Goal: Information Seeking & Learning: Learn about a topic

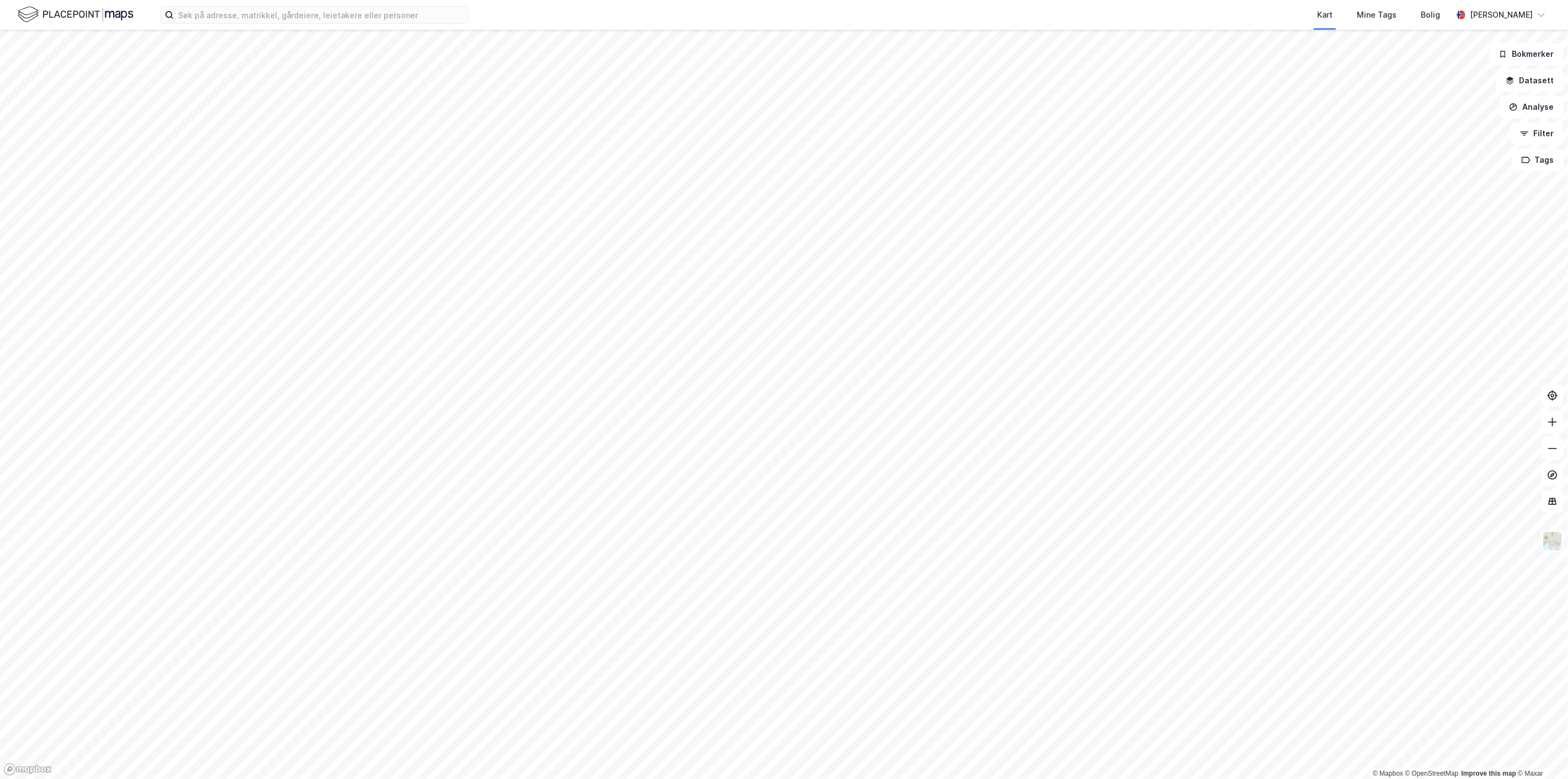
click at [680, 778] on html "Kart Mine Tags Bolig [PERSON_NAME] © Mapbox © OpenStreetMap Improve this map © …" at bounding box center [784, 390] width 1568 height 779
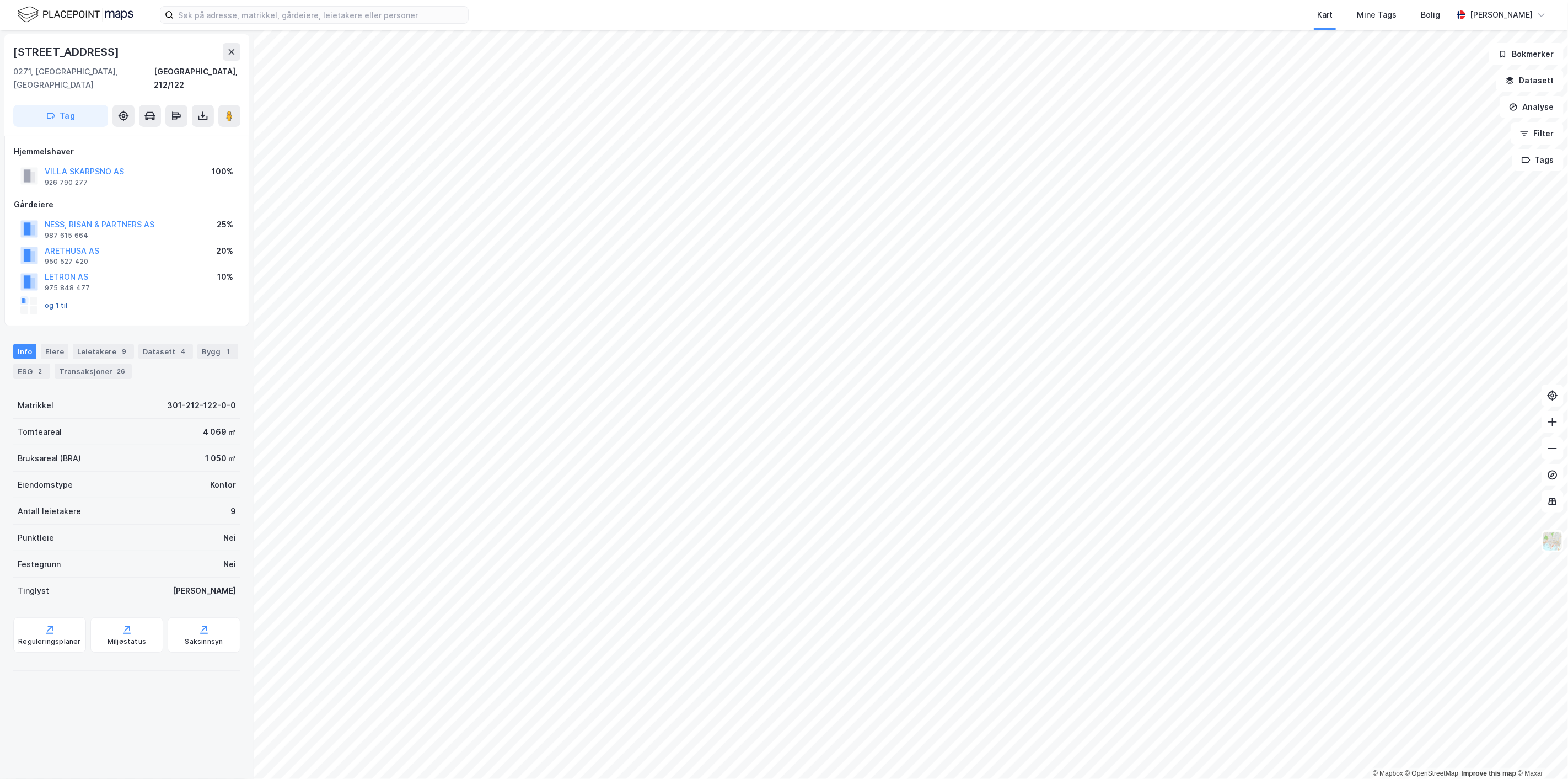
click at [0, 0] on button "og 1 til" at bounding box center [0, 0] width 0 height 0
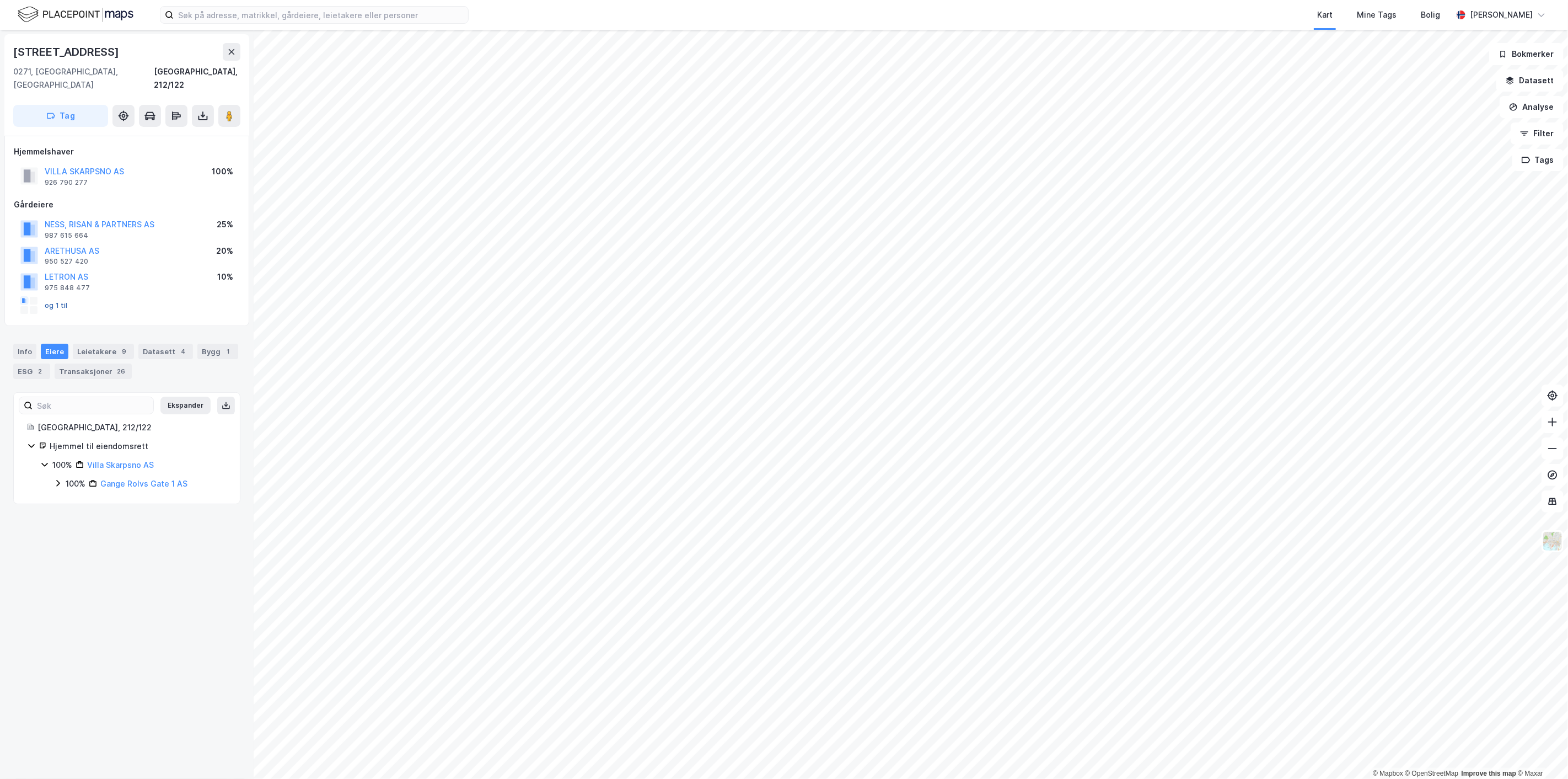
click at [0, 0] on button "og 1 til" at bounding box center [0, 0] width 0 height 0
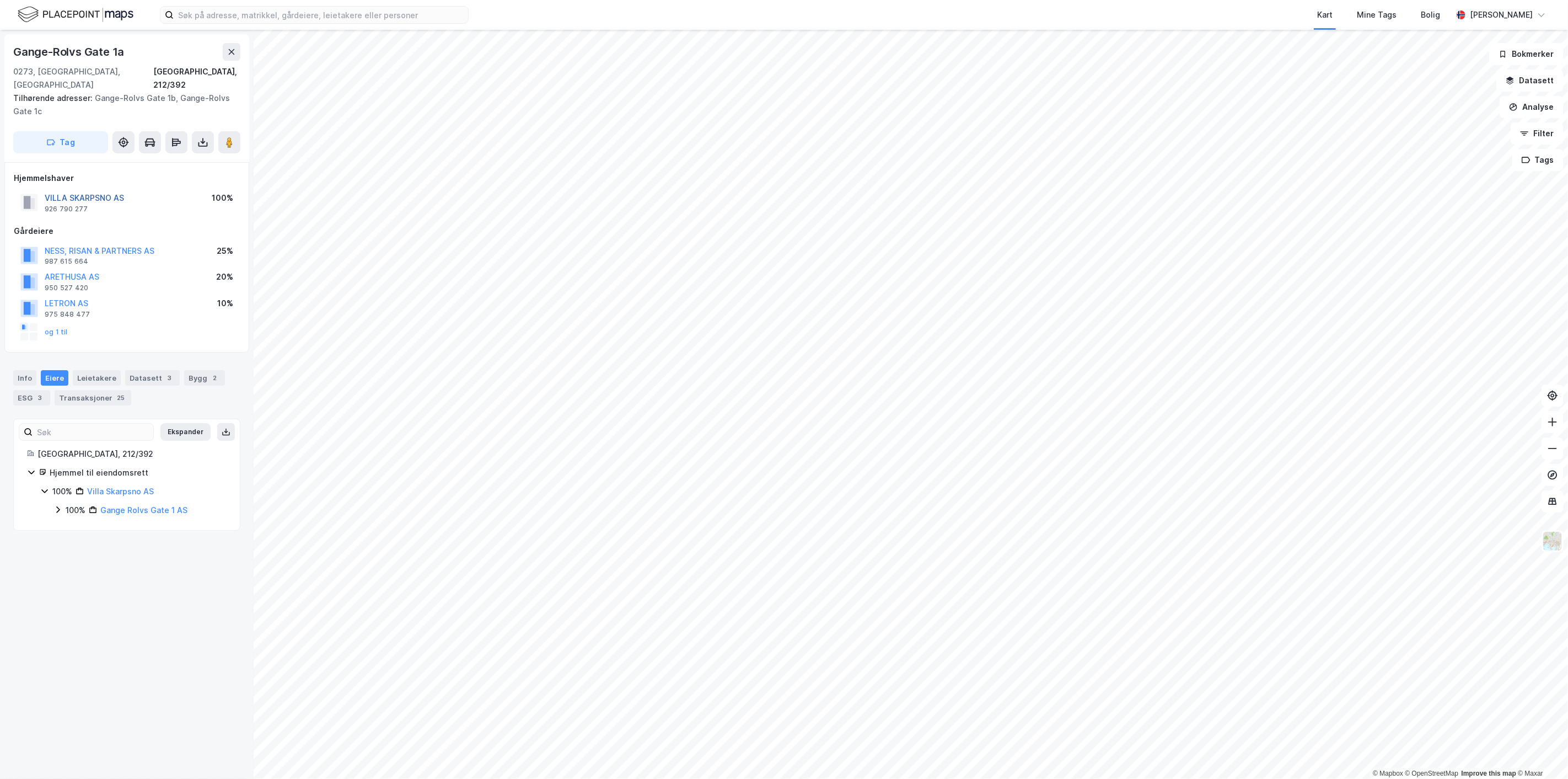
click at [0, 0] on button "VILLA SKARPSNO AS" at bounding box center [0, 0] width 0 height 0
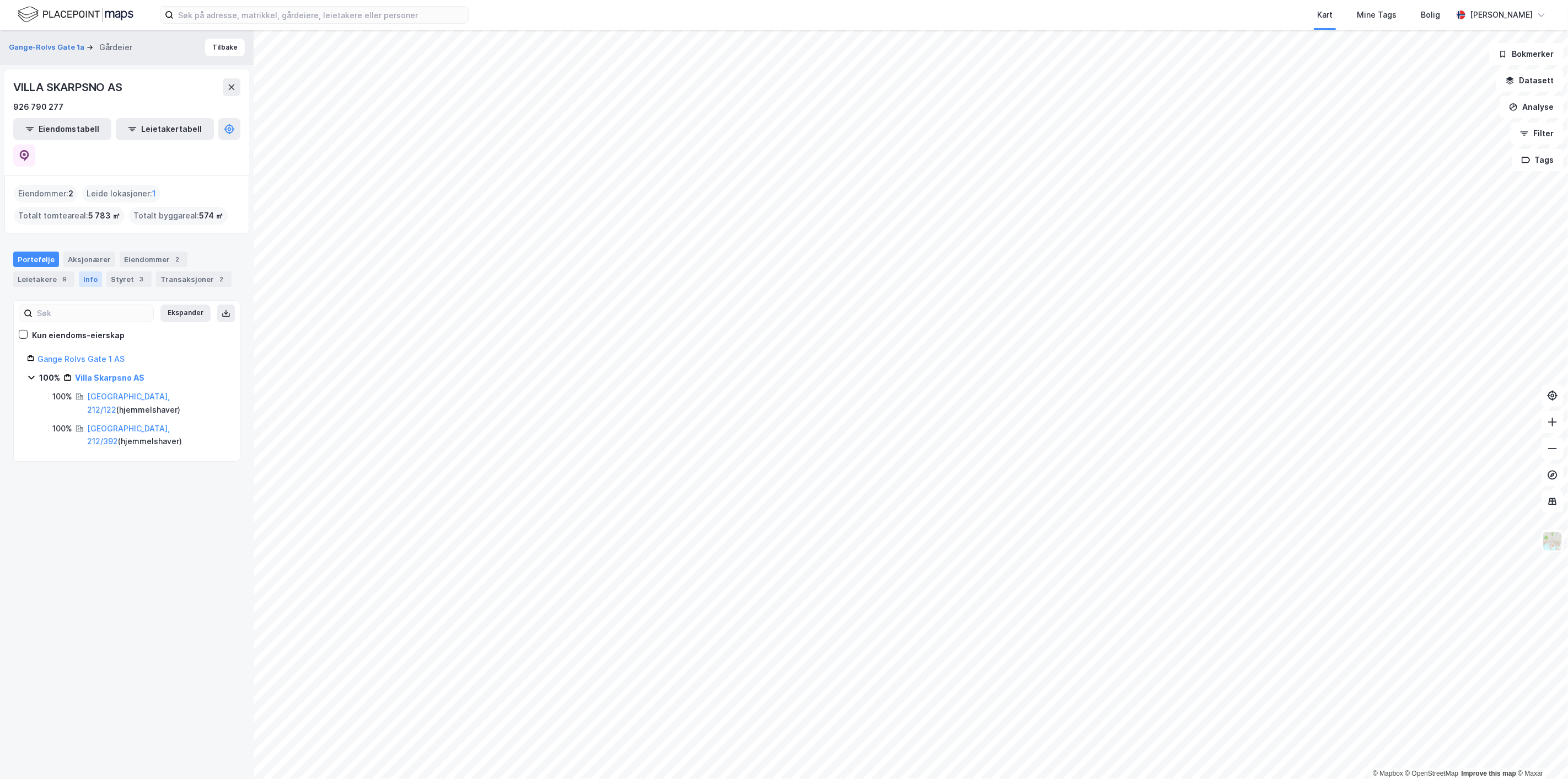
click at [78, 271] on div "Info" at bounding box center [89, 278] width 23 height 16
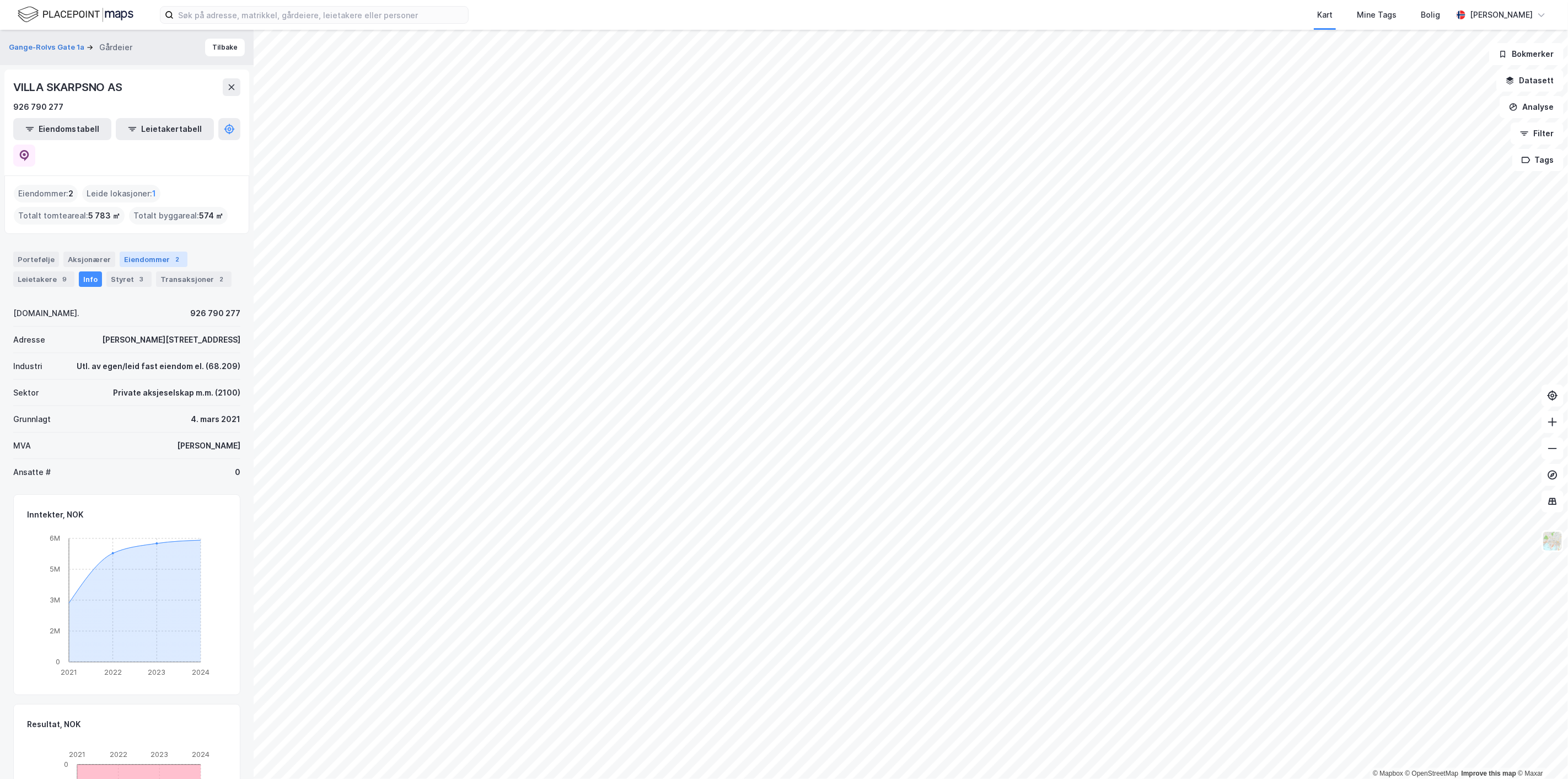
click at [147, 252] on div "Eiendommer 2" at bounding box center [153, 259] width 67 height 16
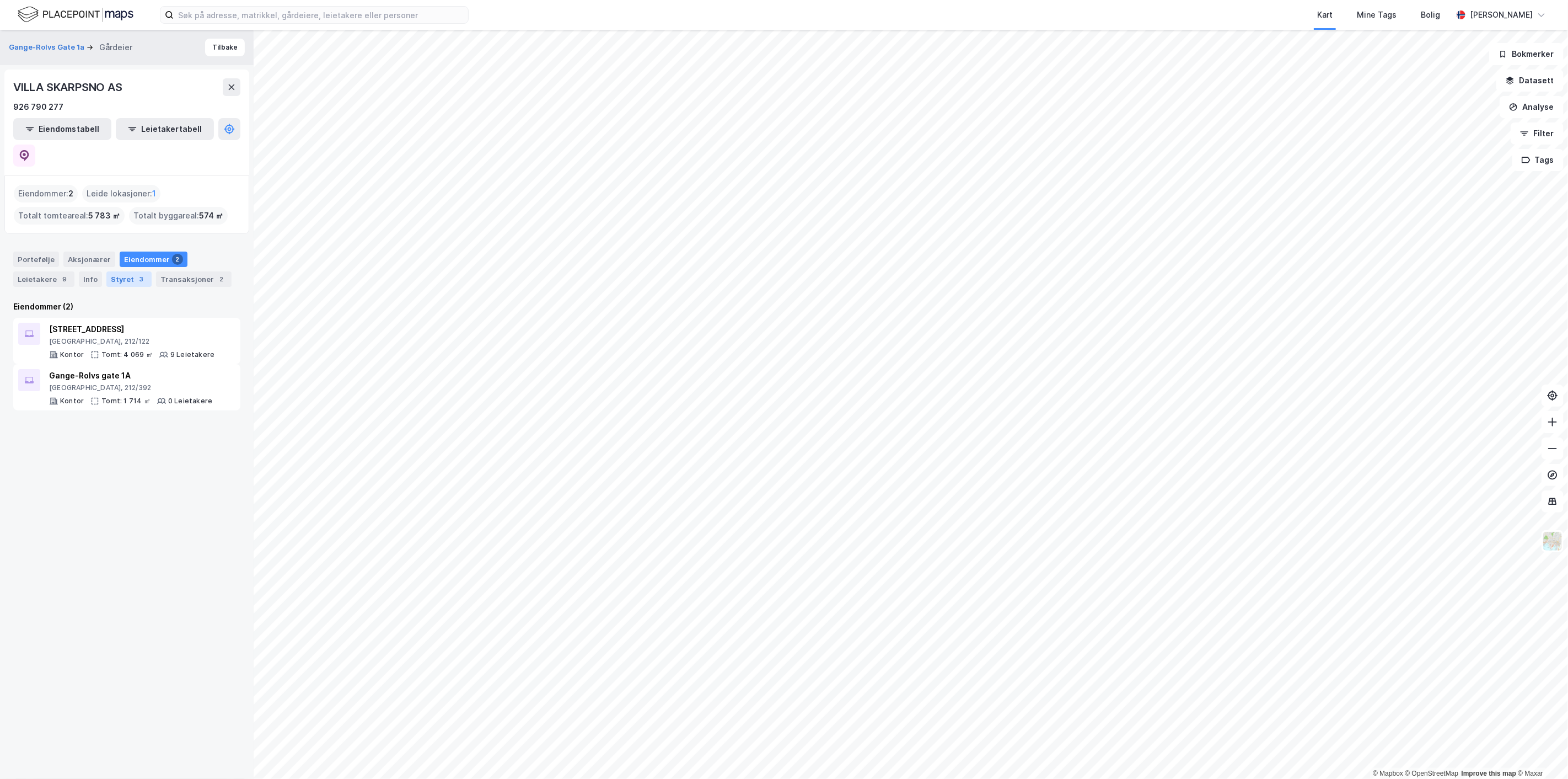
click at [140, 271] on div "Styret 3" at bounding box center [130, 278] width 46 height 16
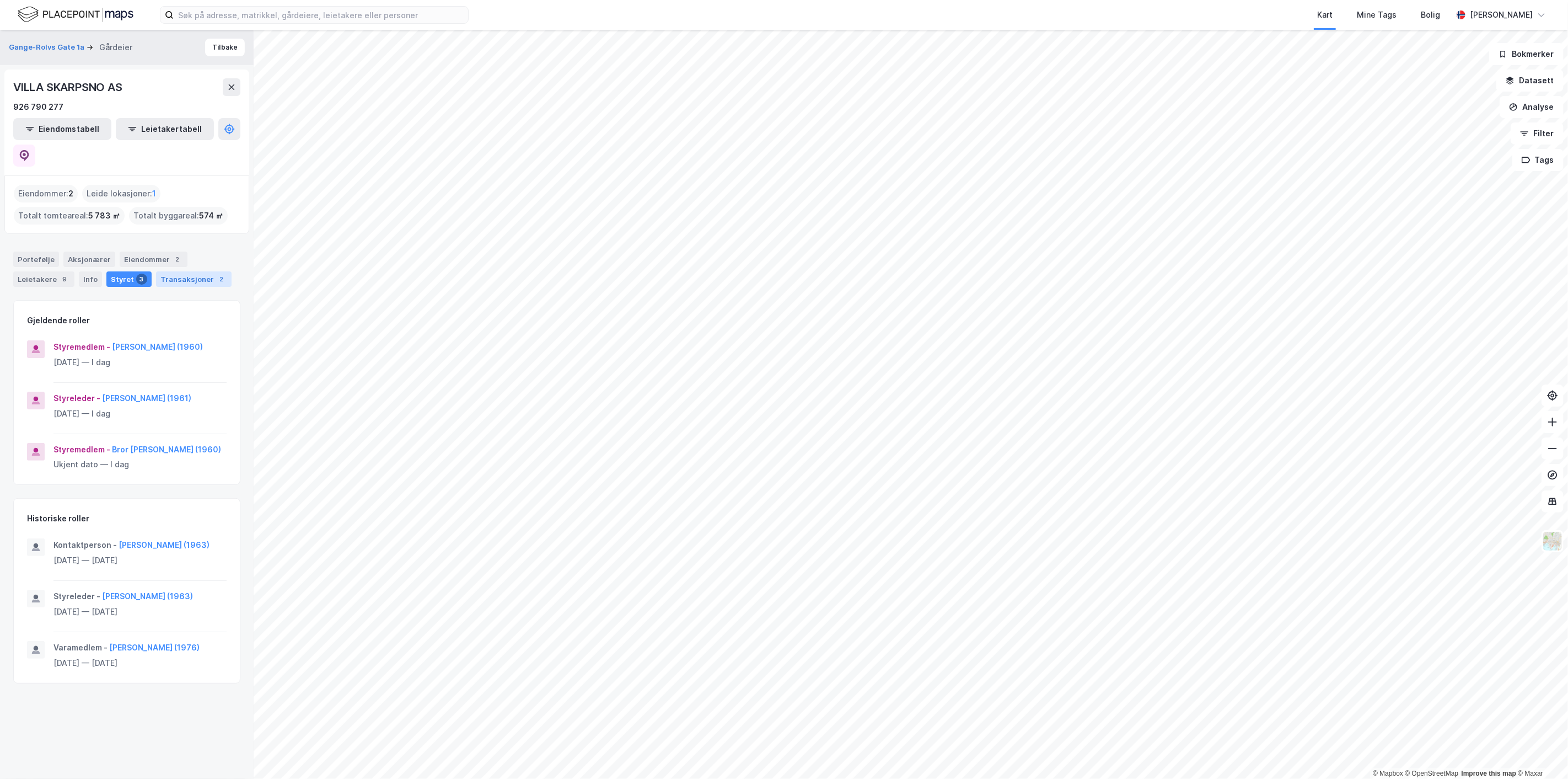
click at [173, 271] on div "Transaksjoner 2" at bounding box center [193, 278] width 76 height 16
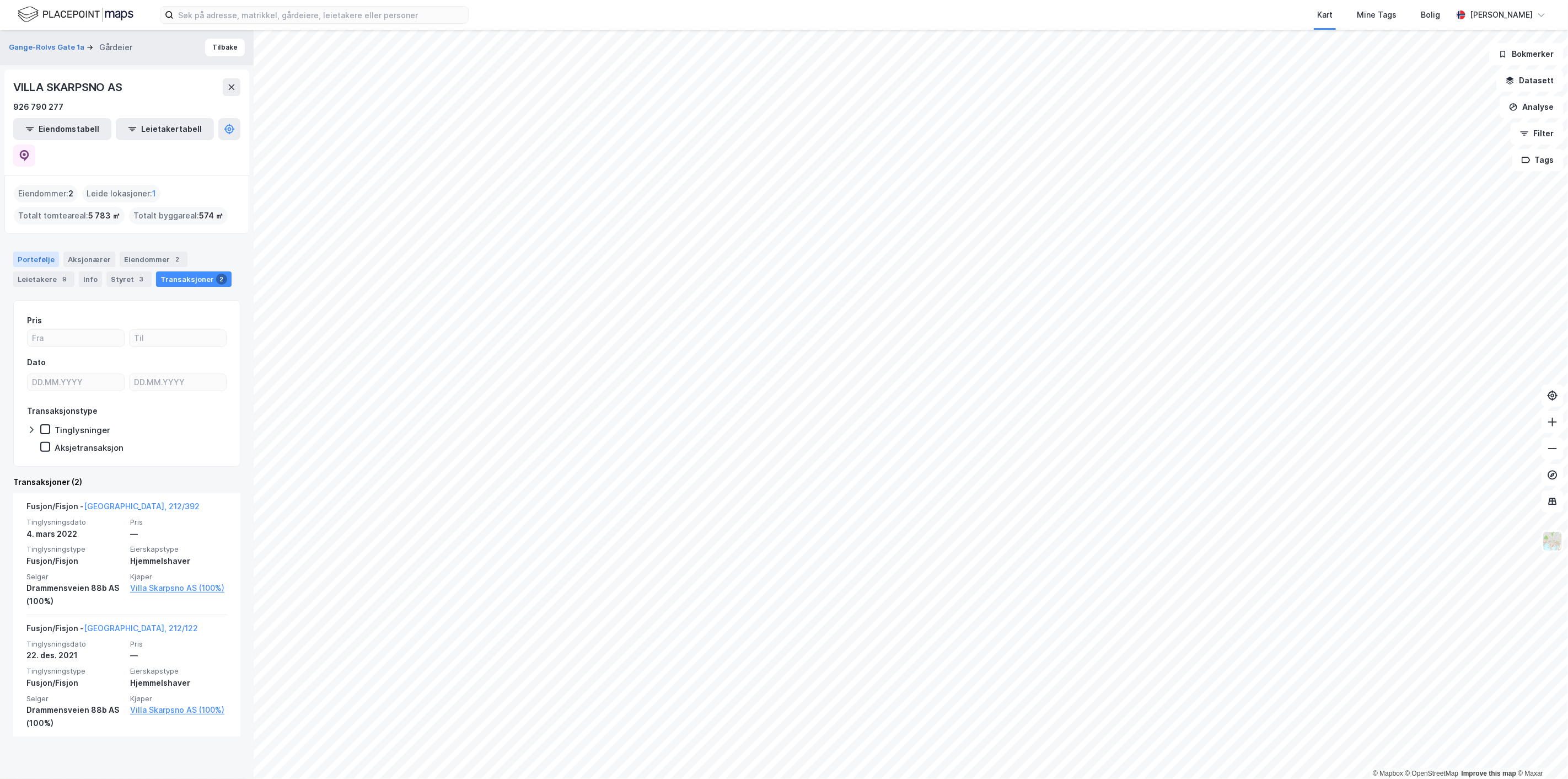
click at [37, 252] on div "Portefølje" at bounding box center [36, 259] width 46 height 16
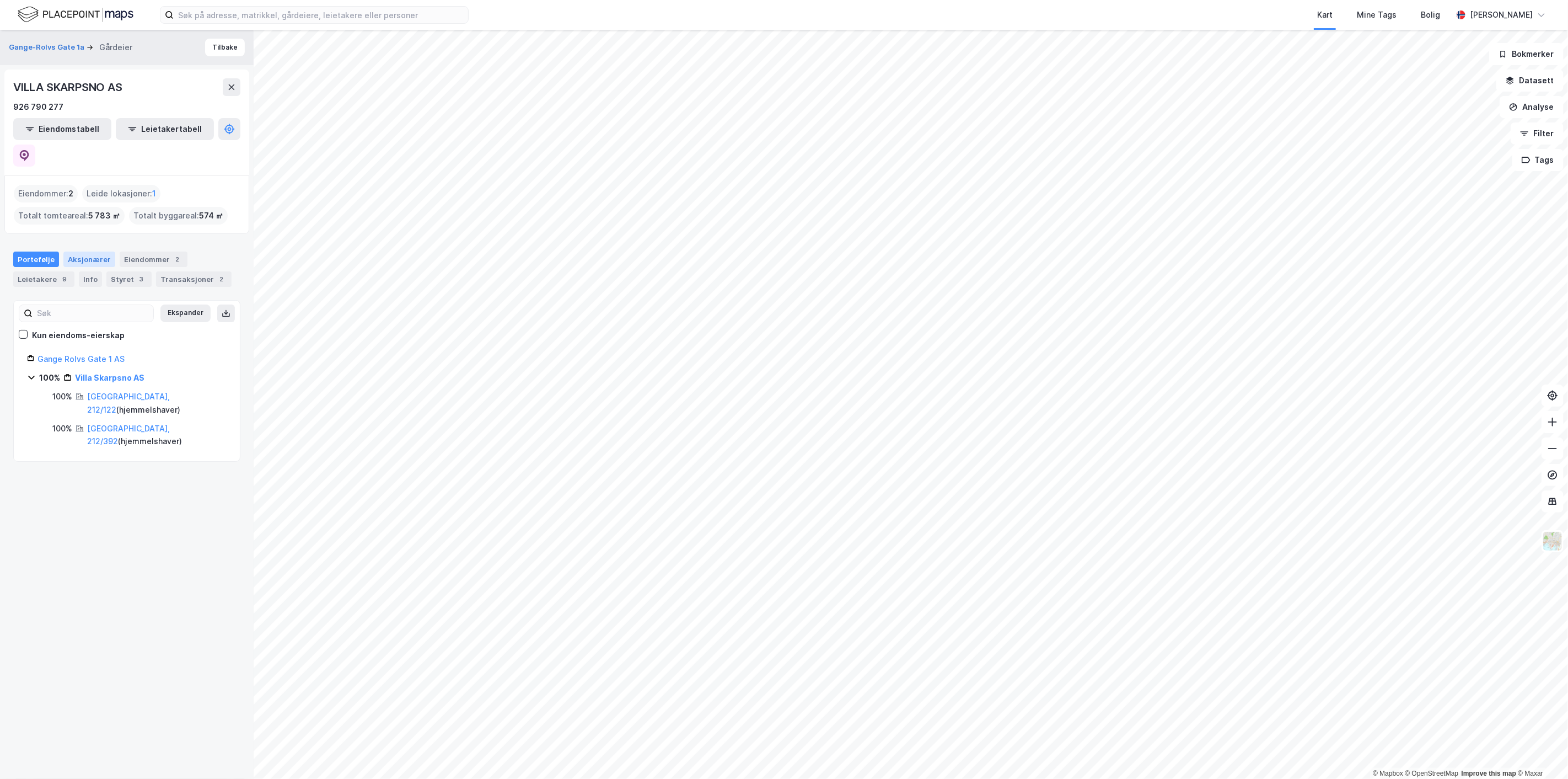
click at [73, 252] on div "Aksjonærer" at bounding box center [89, 259] width 52 height 16
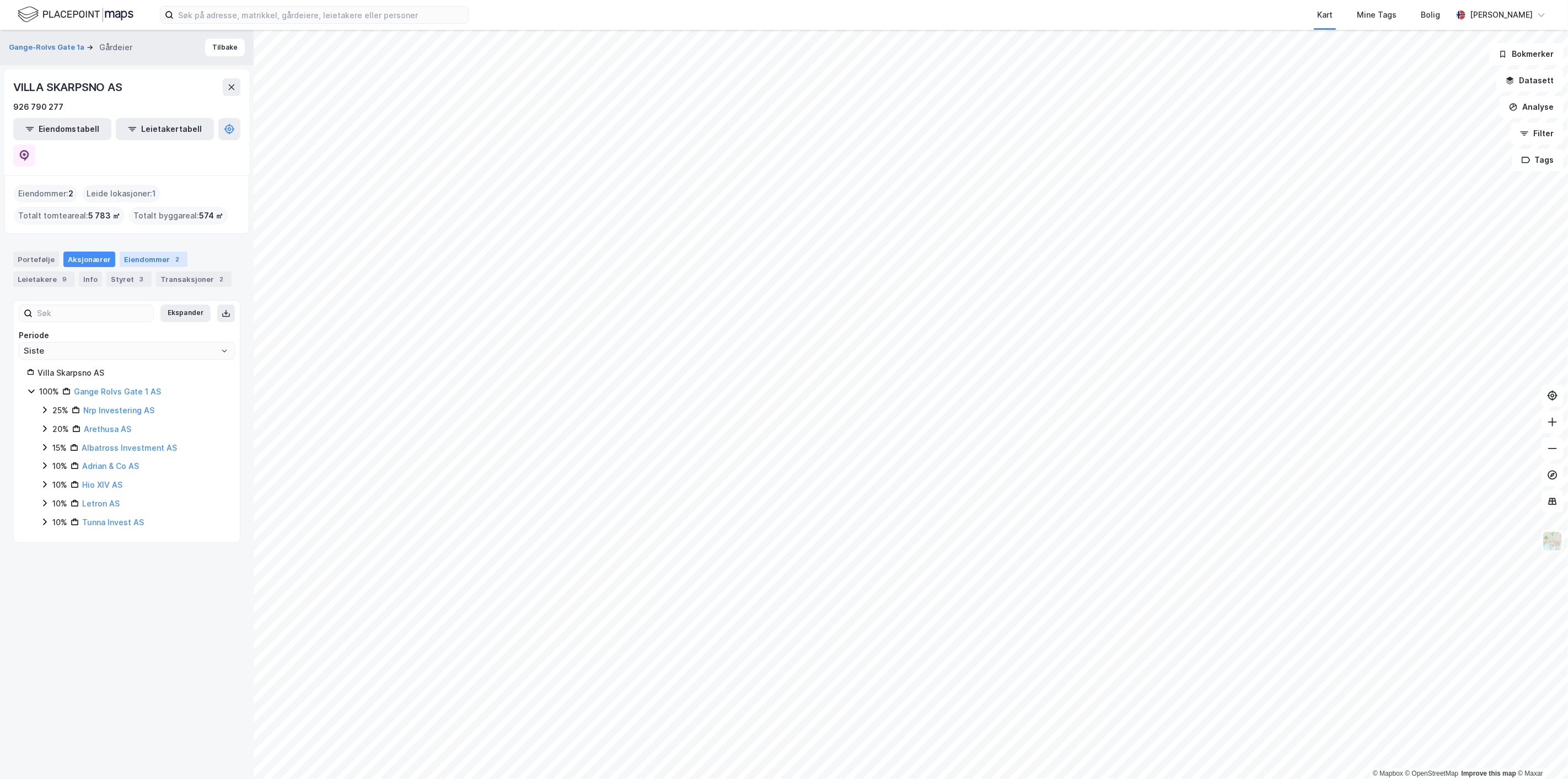
click at [124, 252] on div "Eiendommer 2" at bounding box center [153, 259] width 67 height 16
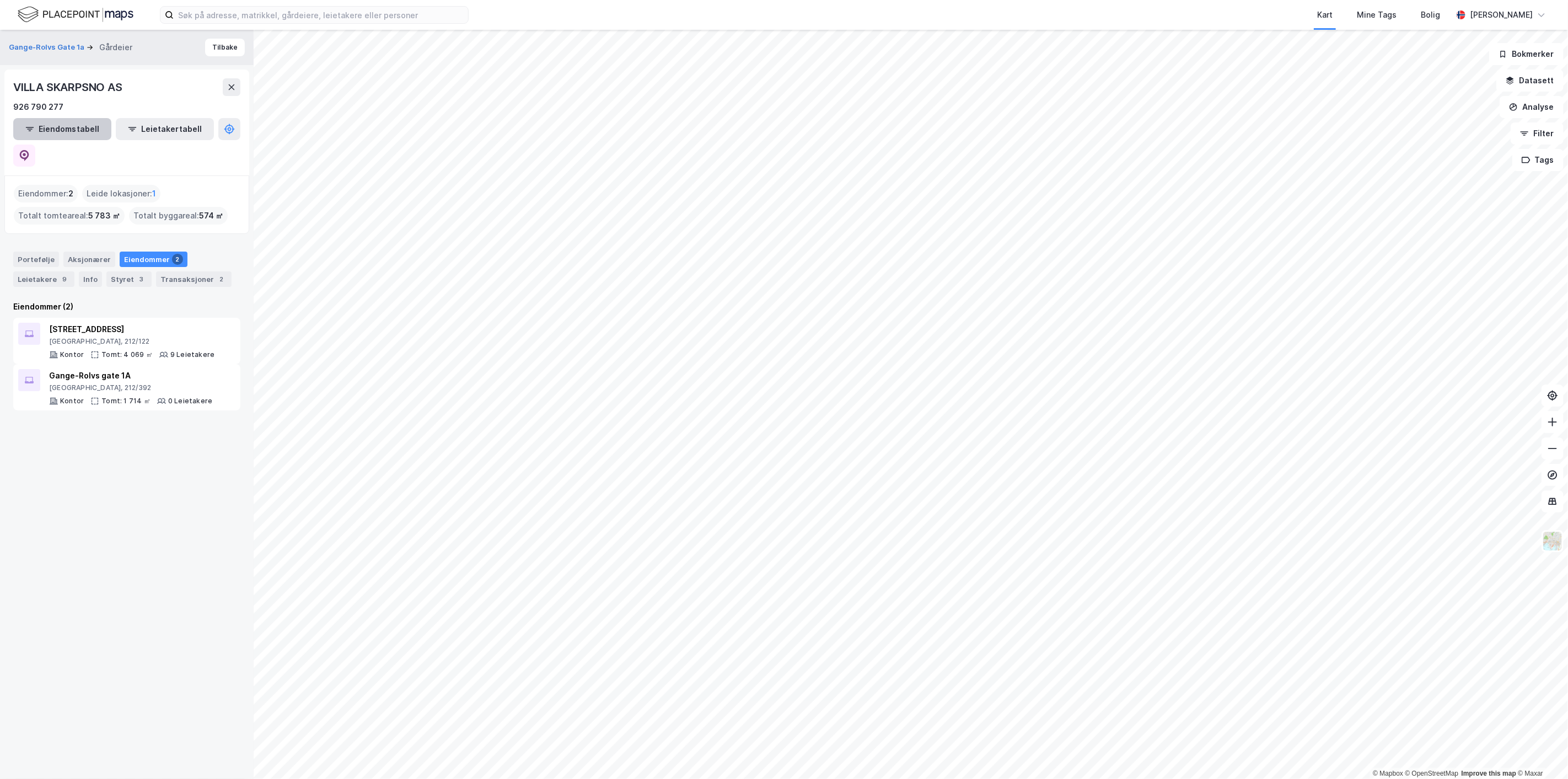
click at [47, 130] on button "Eiendomstabell" at bounding box center [63, 129] width 99 height 22
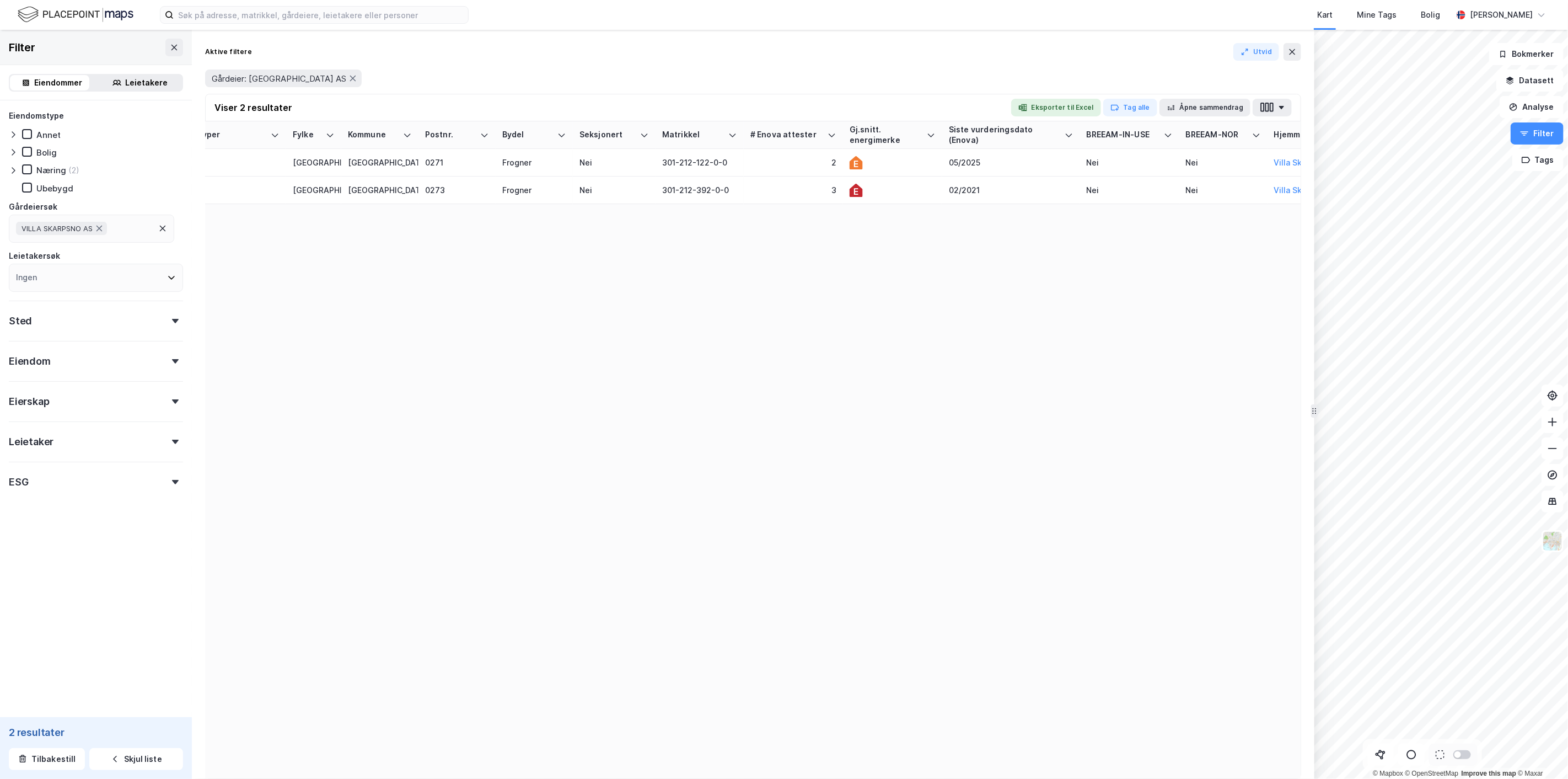
scroll to position [0, 940]
click at [847, 159] on icon at bounding box center [846, 162] width 14 height 14
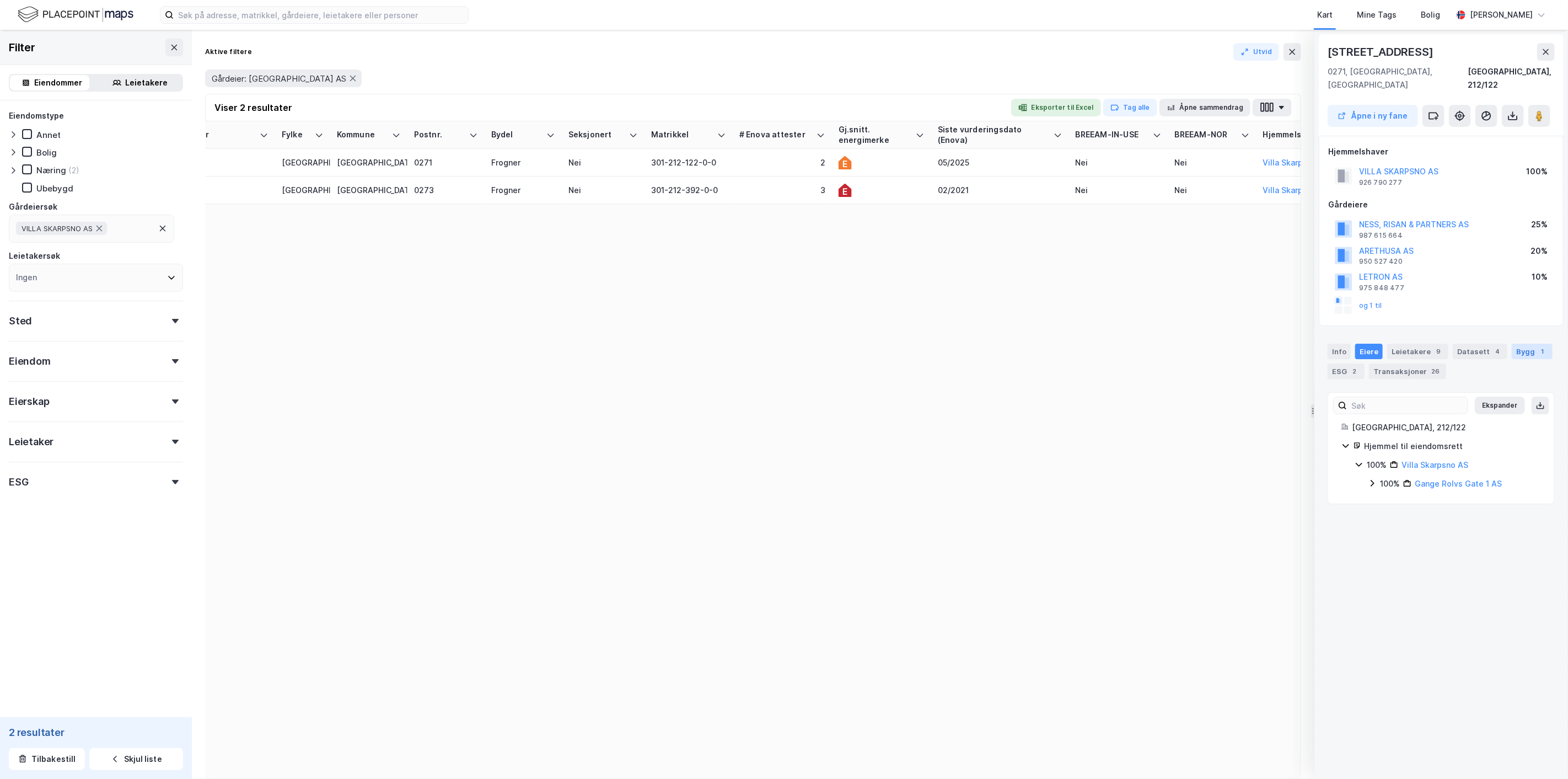
click at [1525, 344] on div "Bygg 1" at bounding box center [1532, 351] width 41 height 16
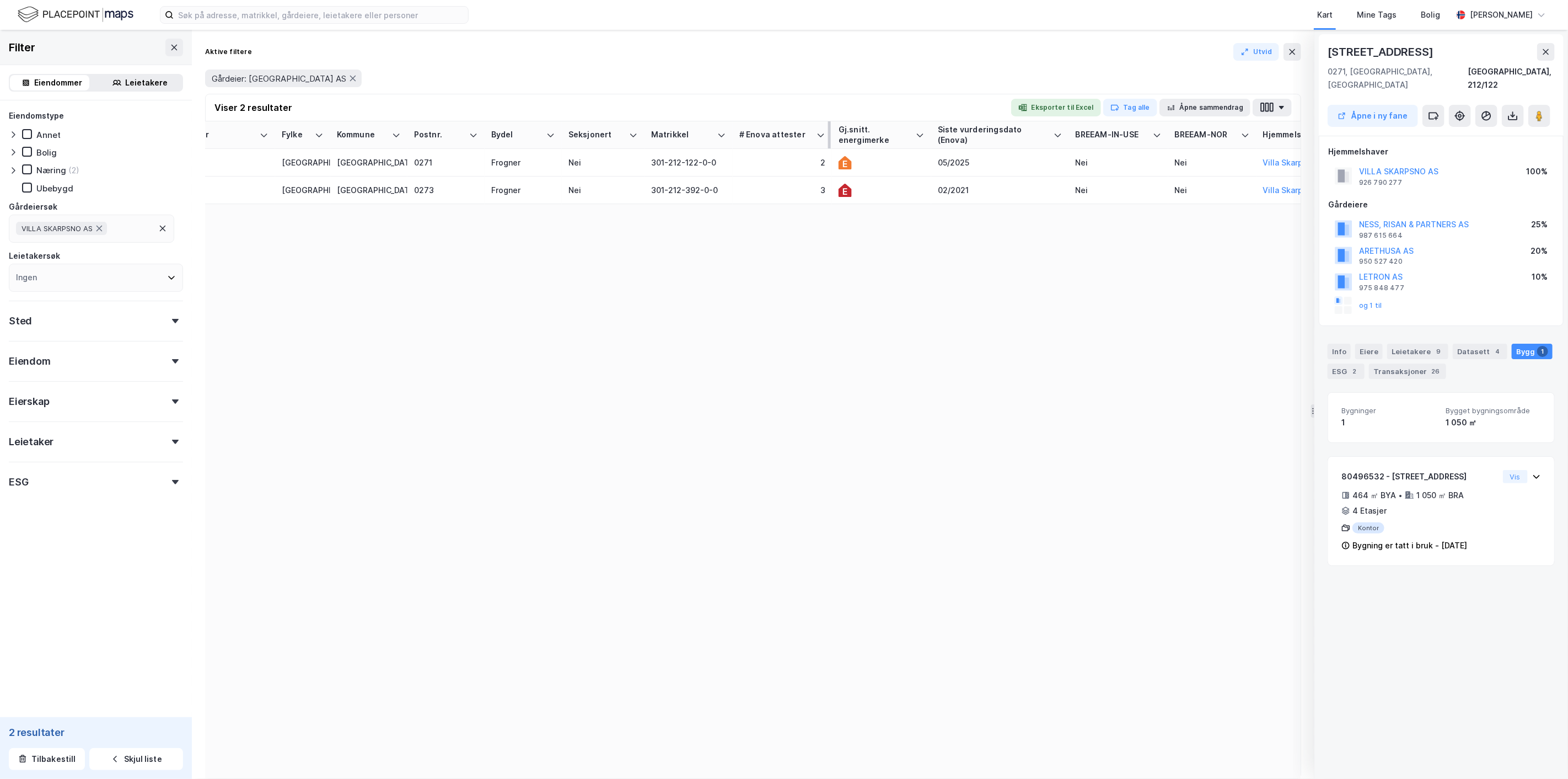
click at [806, 135] on div "# Enova attester" at bounding box center [776, 134] width 73 height 10
click at [751, 135] on div "# Enova attester" at bounding box center [776, 134] width 73 height 10
click at [1375, 105] on button "Åpne i ny fane" at bounding box center [1373, 116] width 90 height 22
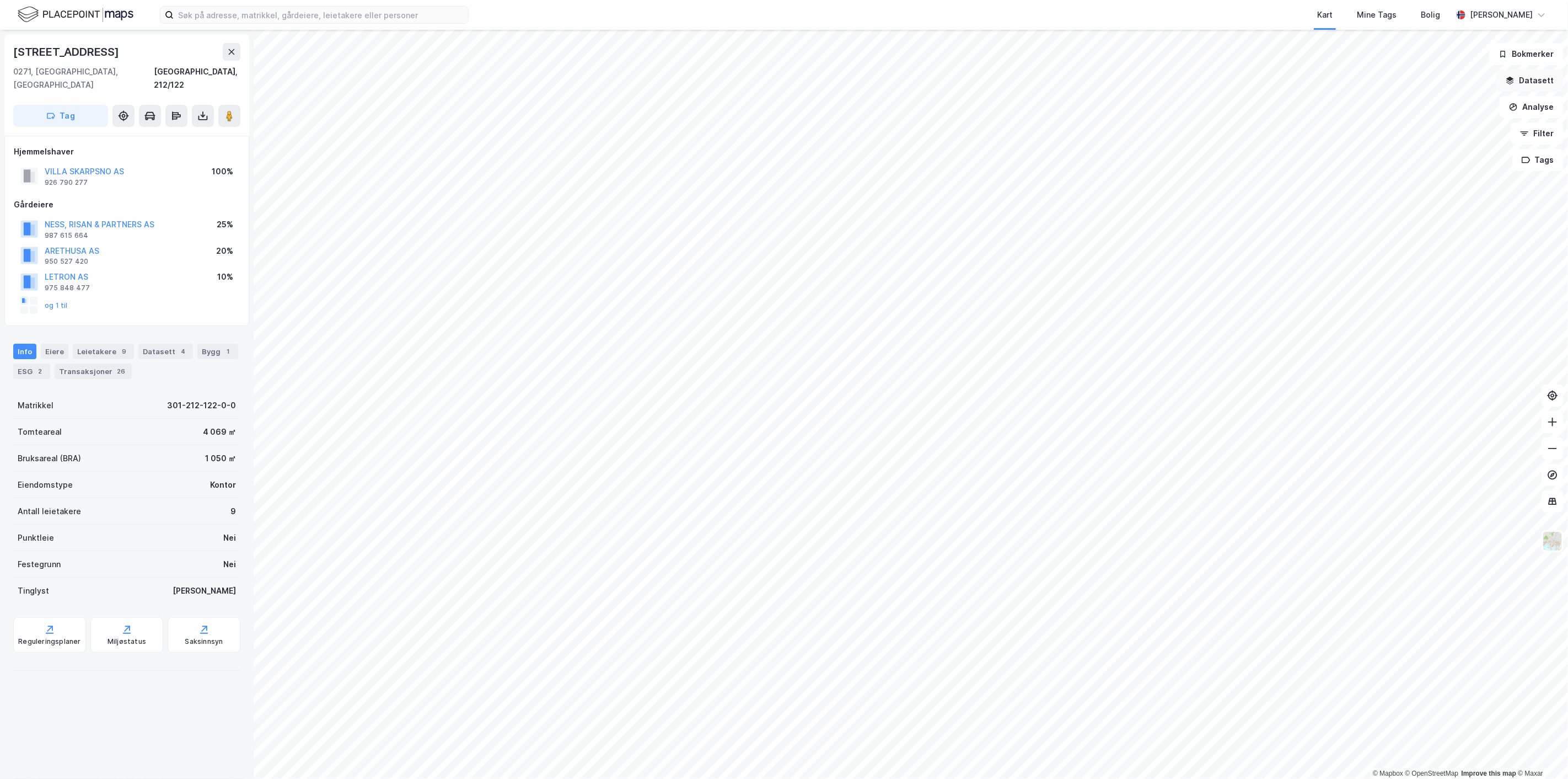
click at [1539, 81] on button "Datasett" at bounding box center [1531, 80] width 67 height 22
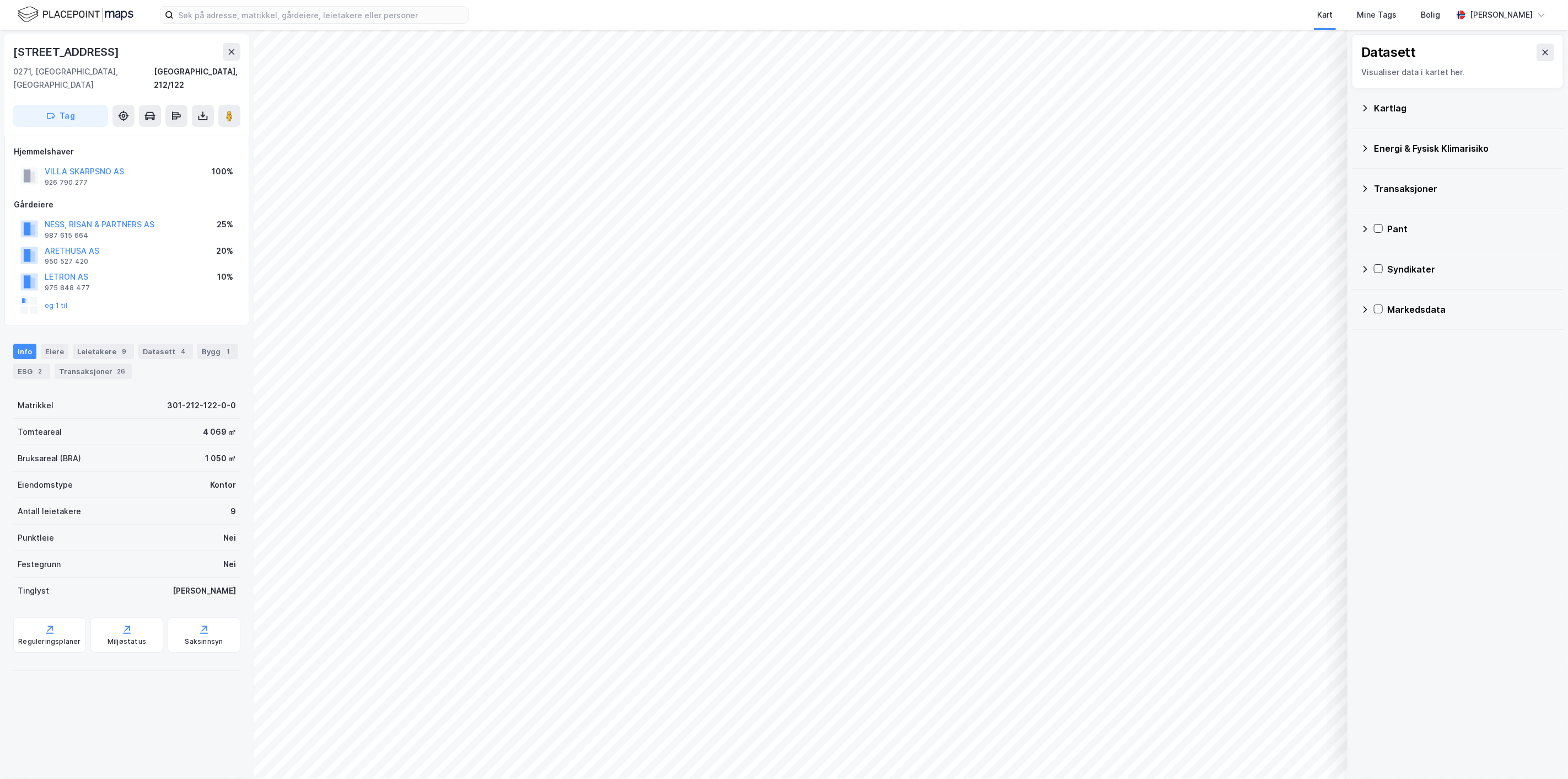
click at [1358, 145] on div "Energi & Fysisk Klimarisiko" at bounding box center [1458, 149] width 212 height 40
click at [1364, 145] on icon at bounding box center [1366, 149] width 9 height 9
click at [1397, 173] on icon at bounding box center [1393, 174] width 7 height 7
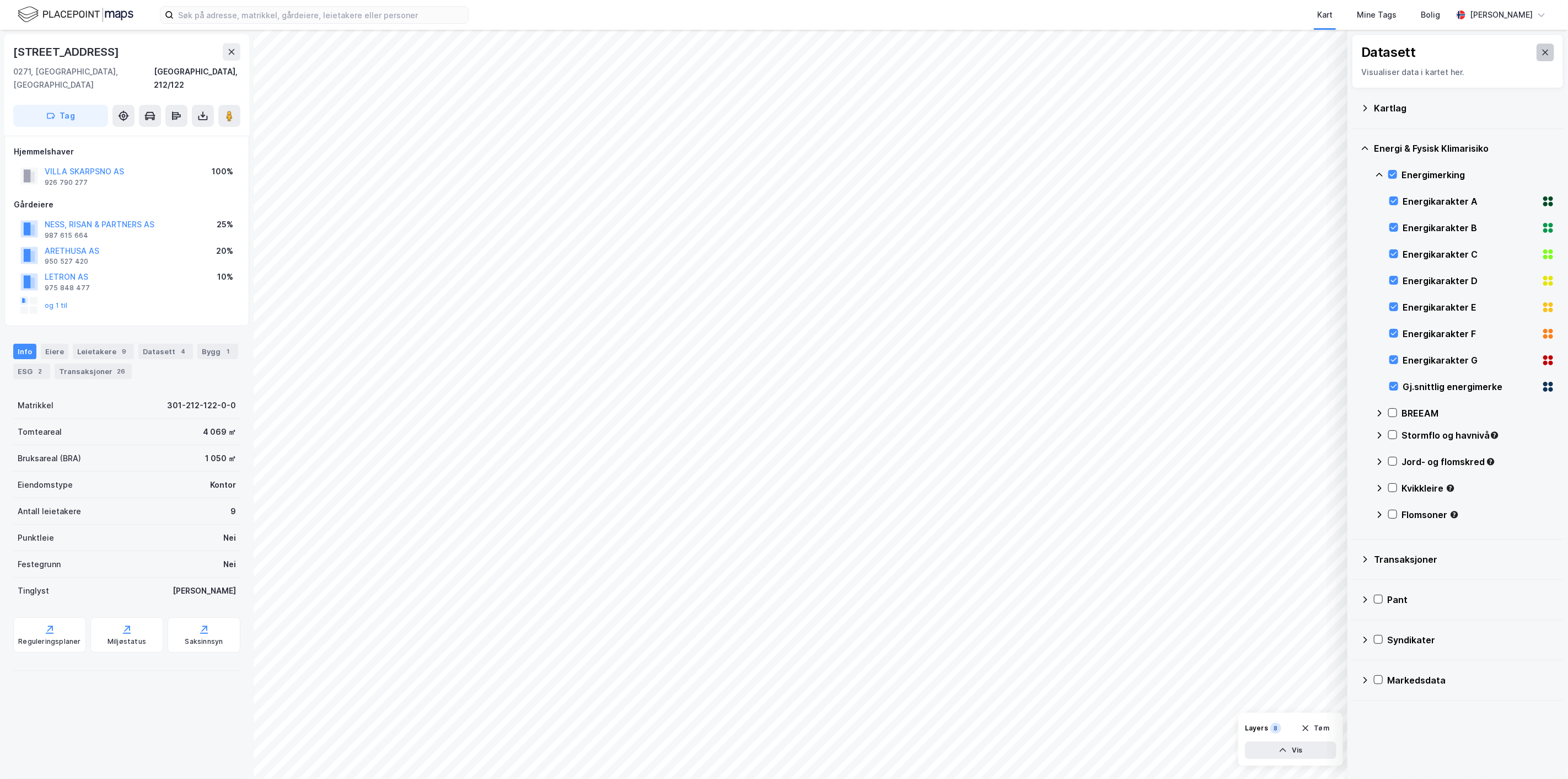
click at [1542, 49] on icon at bounding box center [1546, 53] width 9 height 9
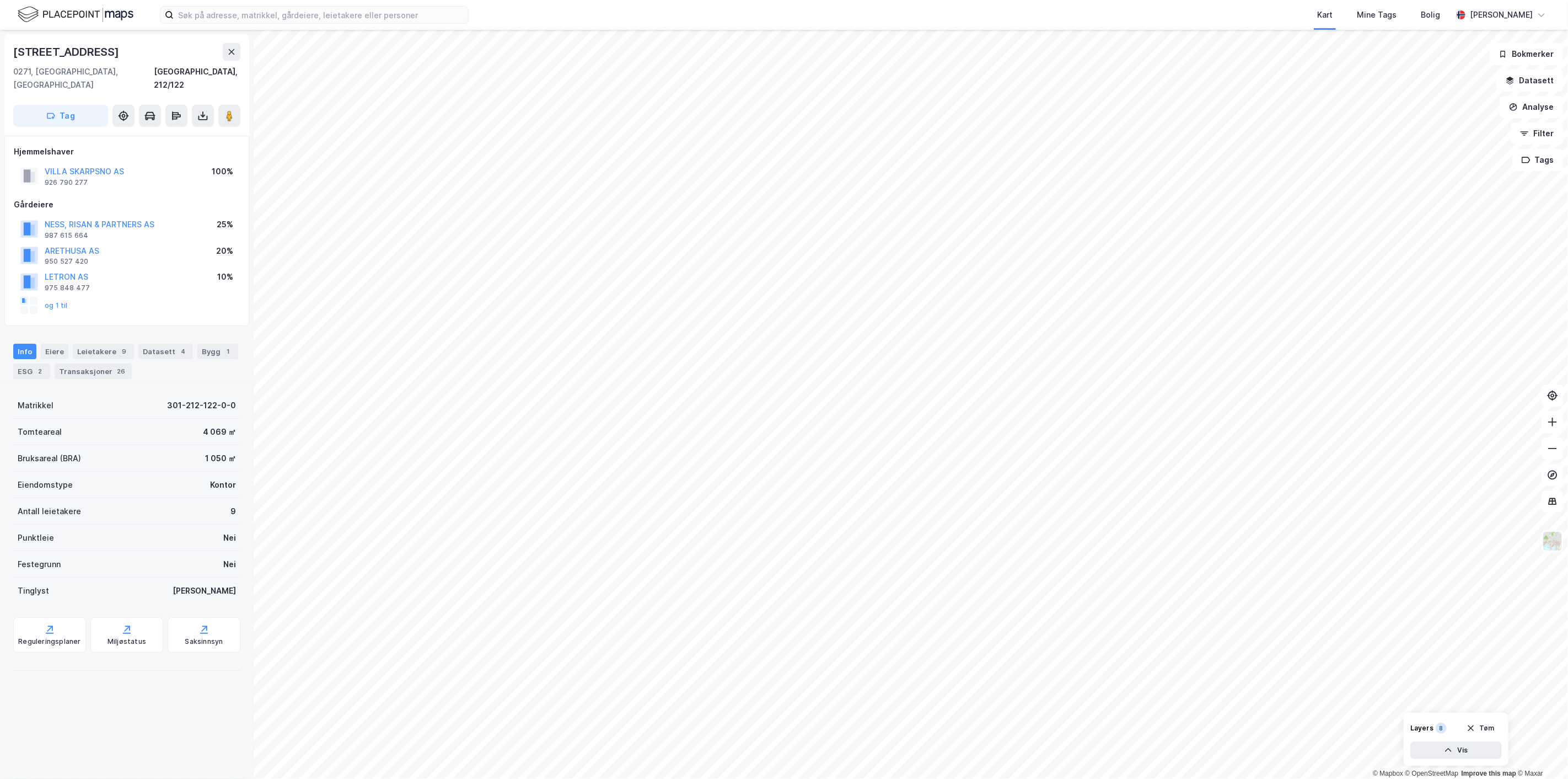
click at [78, 722] on div "[STREET_ADDRESS], 212/122 Tag Hjemmelshaver [GEOGRAPHIC_DATA] AS 926 790 277 10…" at bounding box center [127, 404] width 254 height 749
click at [116, 637] on div "Miljøstatus" at bounding box center [127, 641] width 38 height 9
click at [1539, 102] on button "Analyse" at bounding box center [1532, 107] width 64 height 22
click at [1436, 193] on div "Reisetidsanalyse" at bounding box center [1436, 198] width 96 height 9
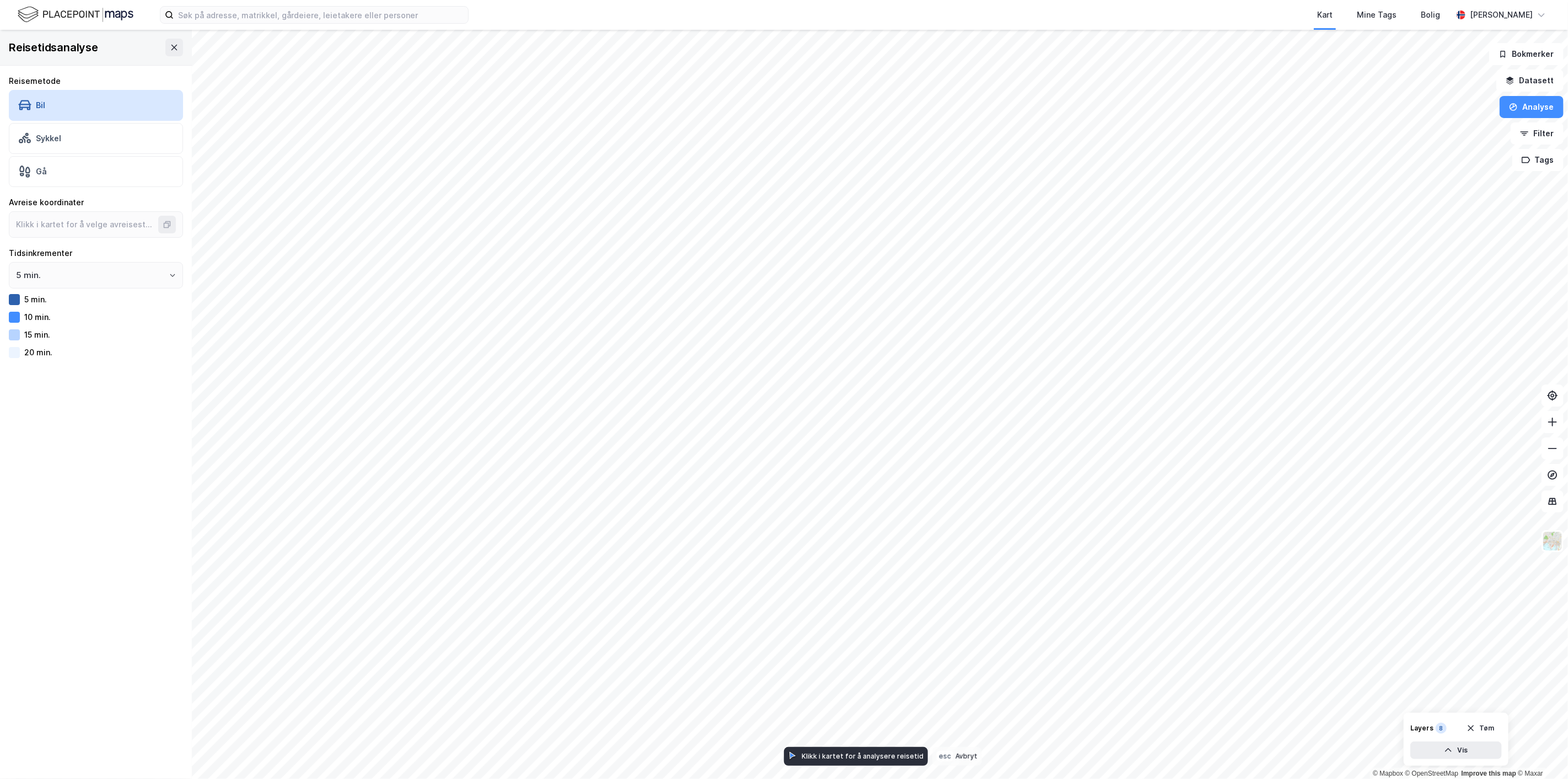
type input "59.915500204551165, 10.698970689696495"
click at [13, 350] on div at bounding box center [15, 352] width 11 height 11
click at [10, 338] on div at bounding box center [15, 335] width 11 height 11
click at [168, 271] on button "5 min." at bounding box center [172, 275] width 9 height 9
click at [147, 317] on li "10 min." at bounding box center [91, 319] width 165 height 20
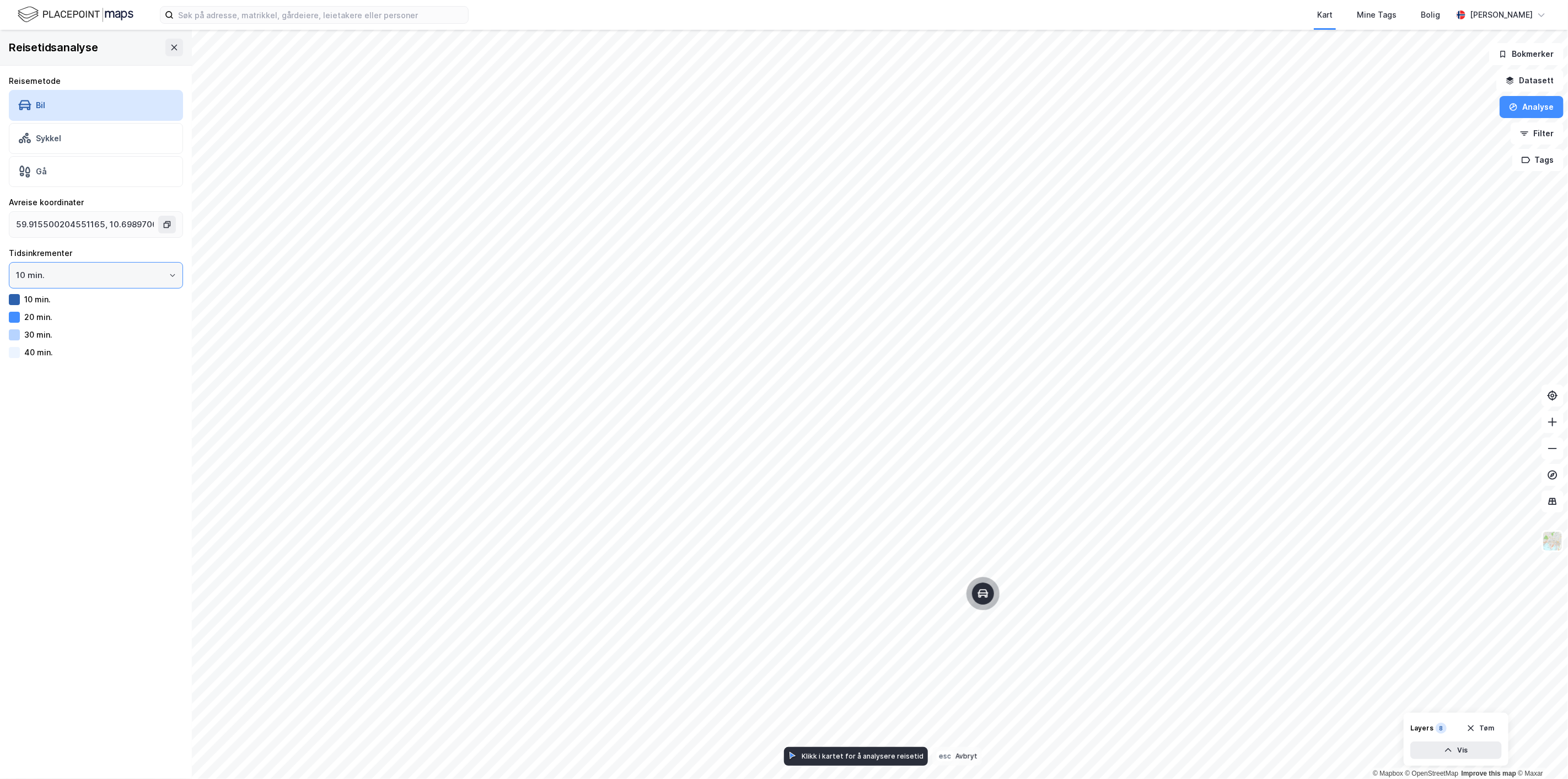
click at [168, 274] on button "10 min." at bounding box center [172, 275] width 9 height 9
click at [136, 298] on li "5 min." at bounding box center [91, 298] width 165 height 20
type input "5 min."
type input "59.38330234201368, 13.513434133736865"
click at [171, 47] on icon at bounding box center [174, 47] width 6 height 5
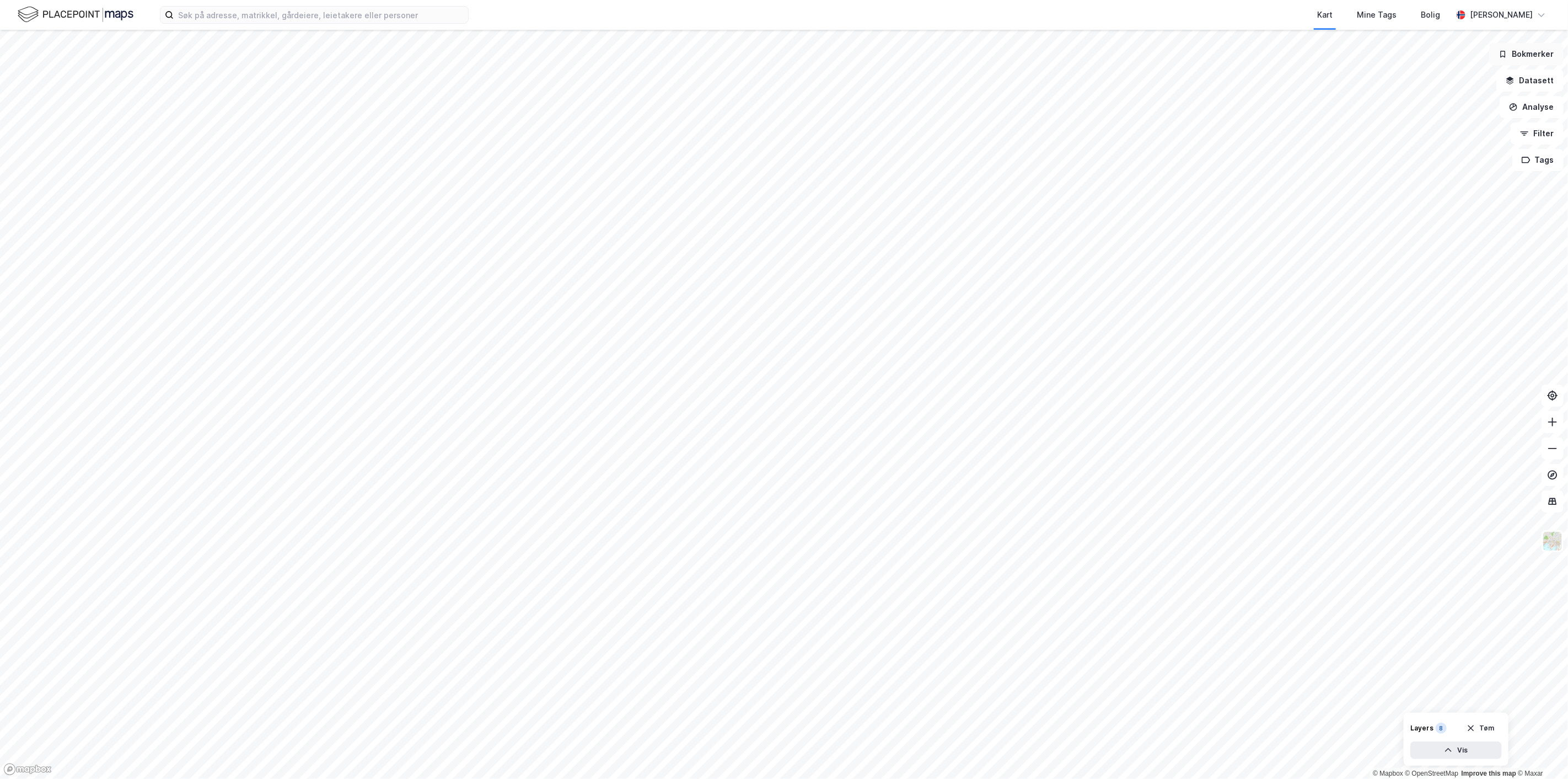
click at [1533, 55] on button "Bokmerker" at bounding box center [1527, 54] width 75 height 22
click at [1539, 128] on button "Filter" at bounding box center [1538, 133] width 53 height 22
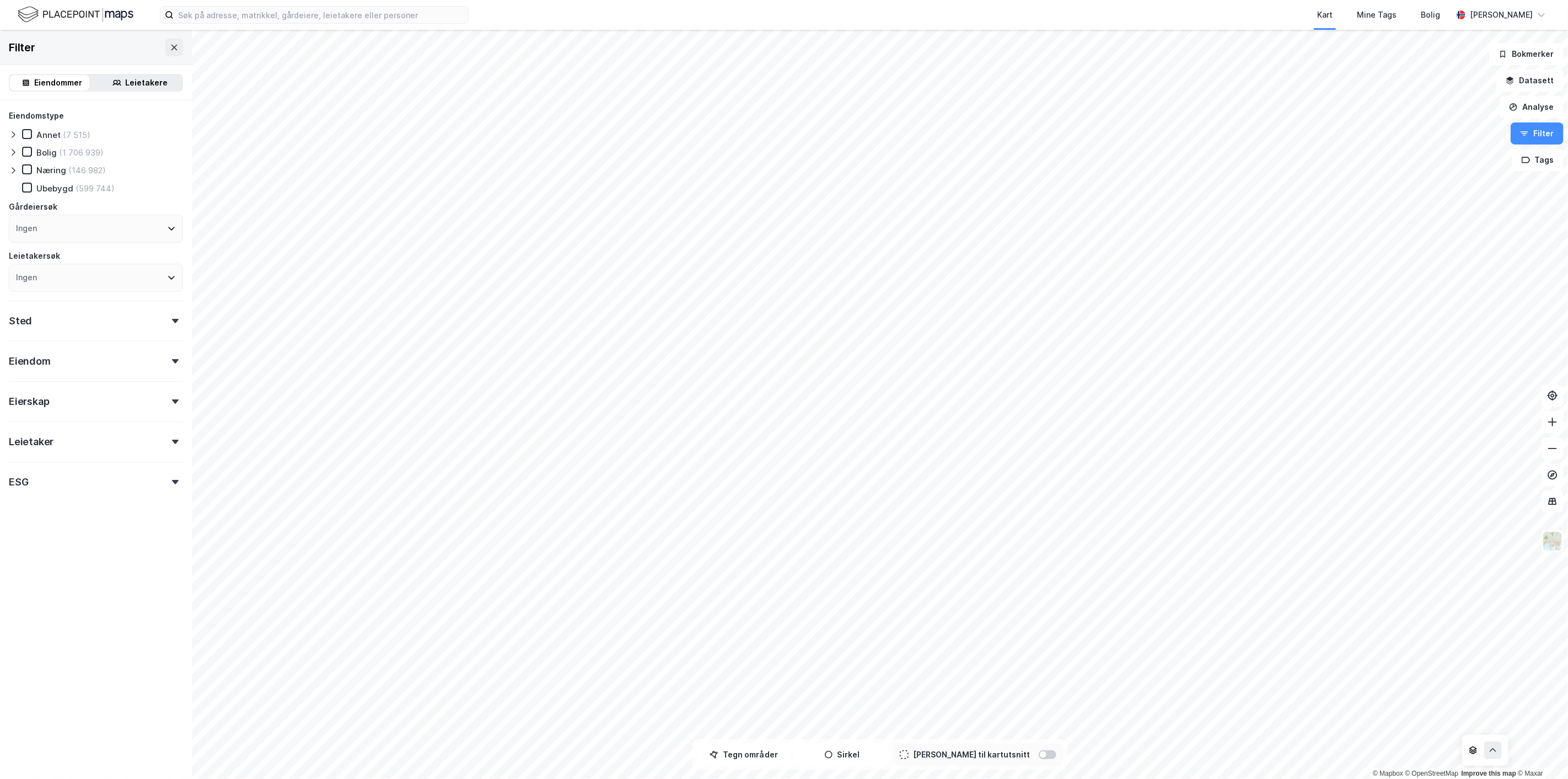
click at [31, 483] on div "ESG" at bounding box center [96, 477] width 174 height 31
click at [24, 525] on icon at bounding box center [26, 526] width 6 height 4
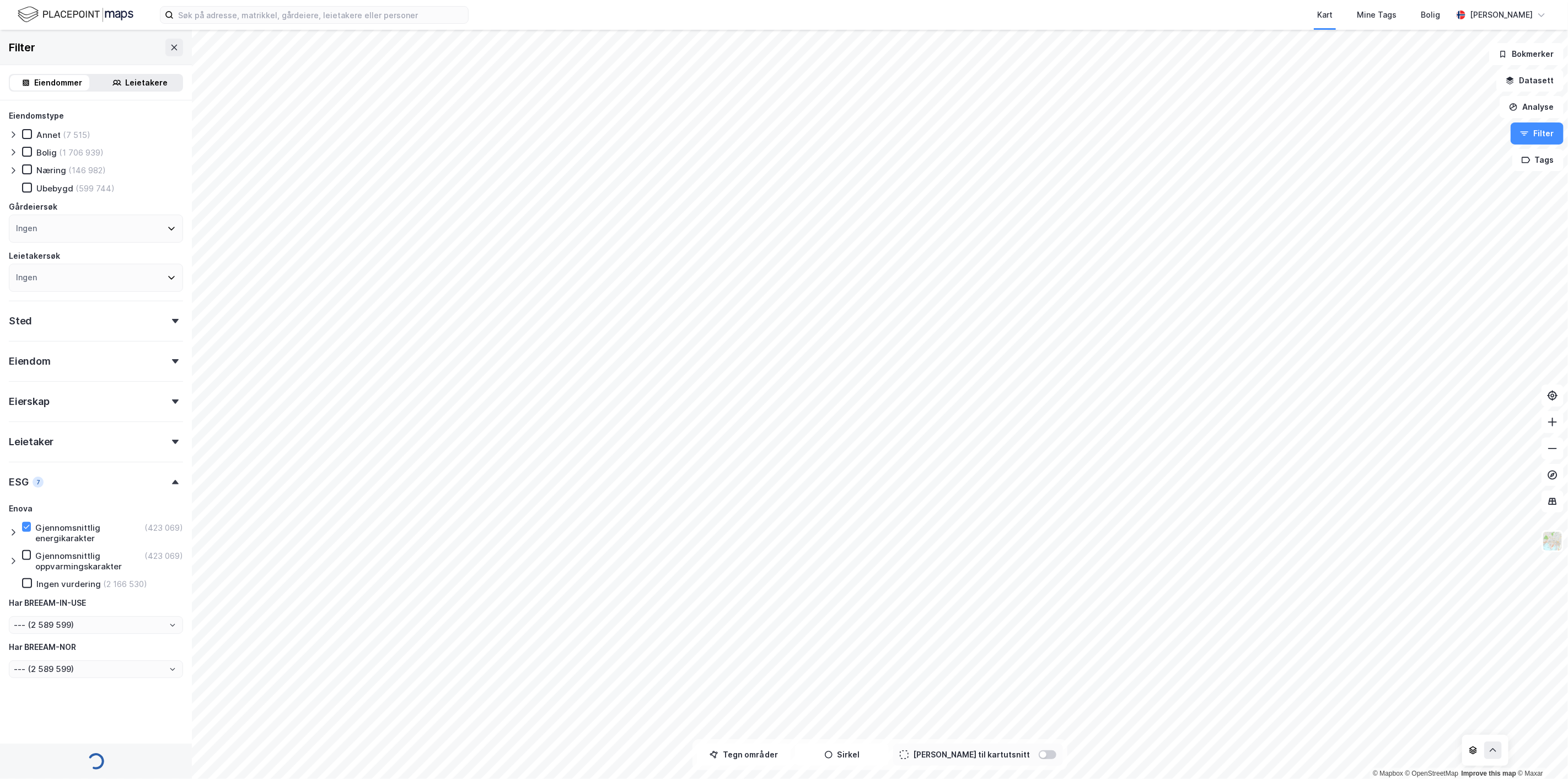
click at [13, 532] on icon at bounding box center [14, 533] width 9 height 9
type input "--- (423 069)"
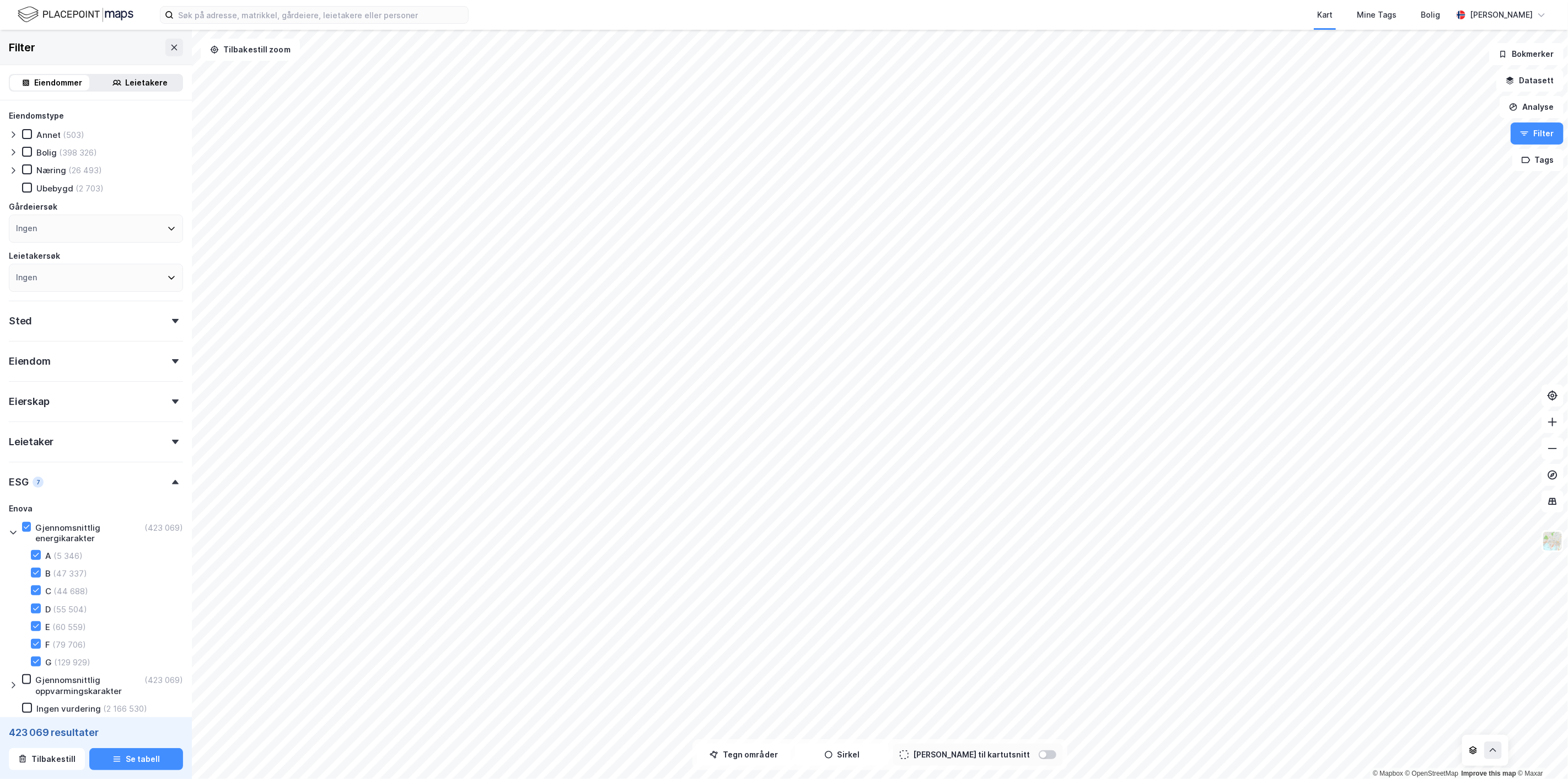
click at [872, 778] on html "Kart Mine Tags Bolig [PERSON_NAME] © Mapbox © OpenStreetMap Improve this map © …" at bounding box center [784, 390] width 1568 height 779
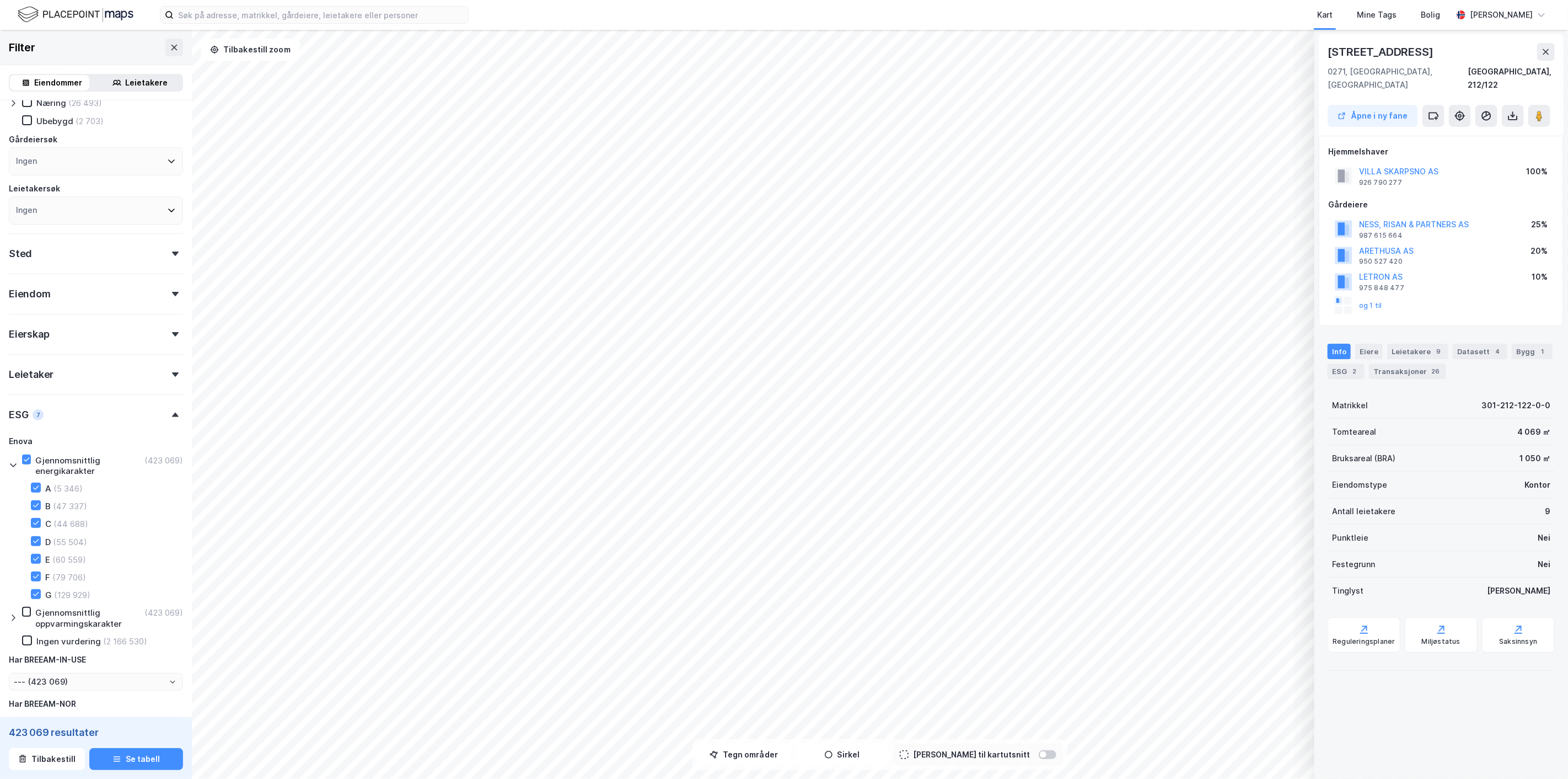
scroll to position [146, 0]
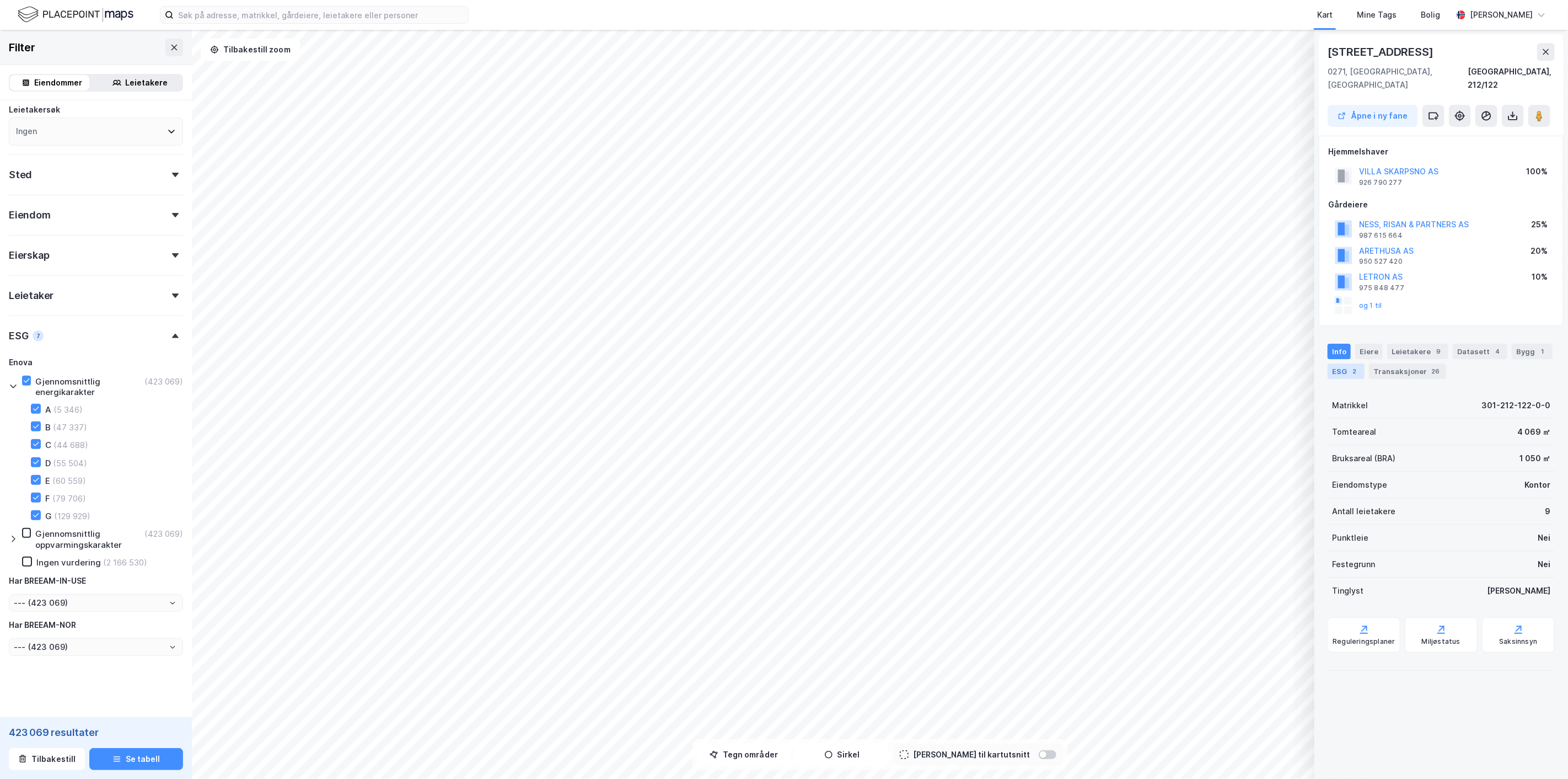
click at [1351, 366] on div "2" at bounding box center [1355, 371] width 11 height 11
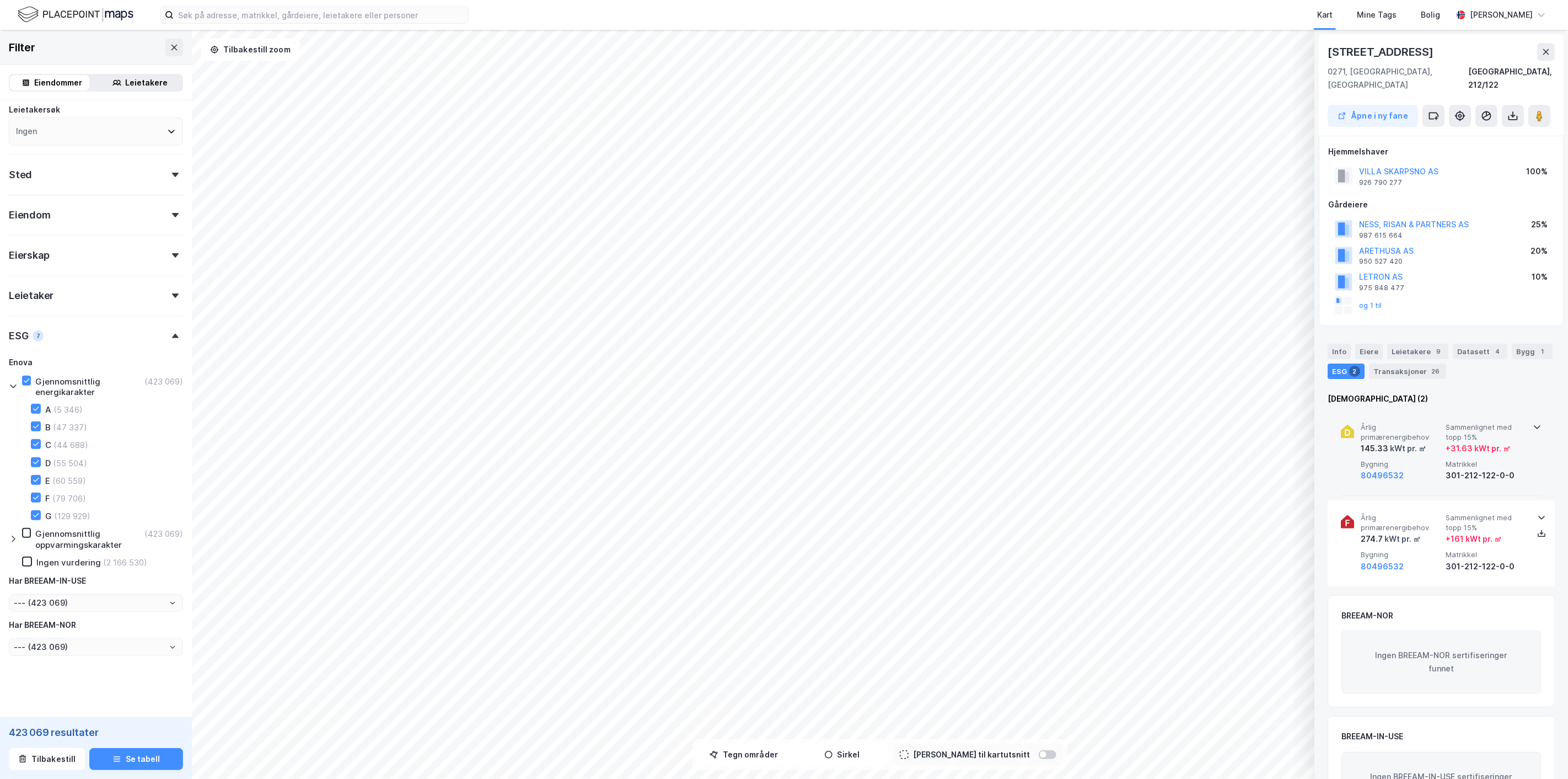
click at [1417, 475] on div "Årlig primærenergibehov 145.33 kWt pr. ㎡ Sammenlignet med topp 15% + 31.63 kWt …" at bounding box center [1441, 452] width 201 height 86
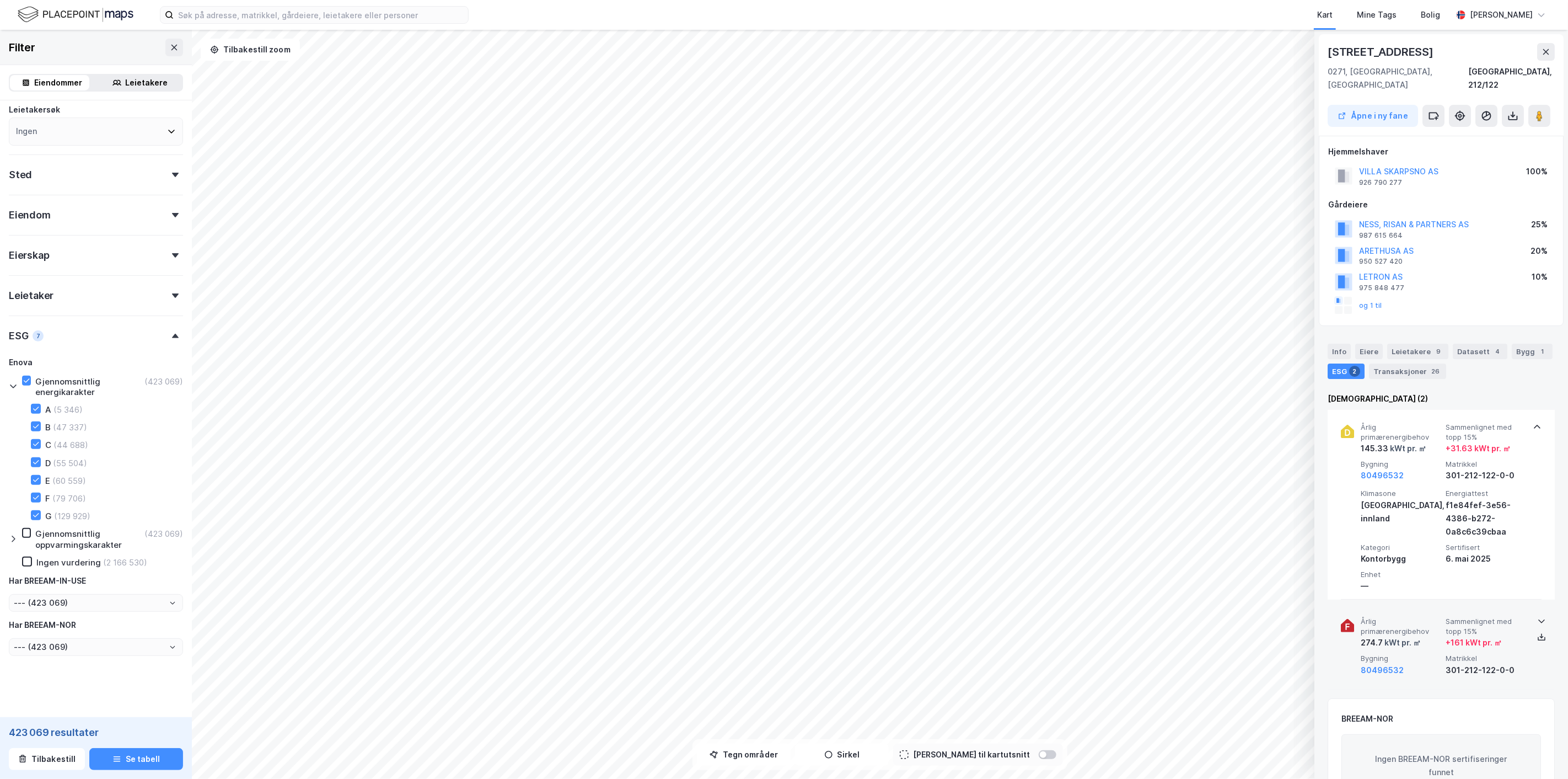
click at [1538, 617] on icon at bounding box center [1542, 621] width 9 height 9
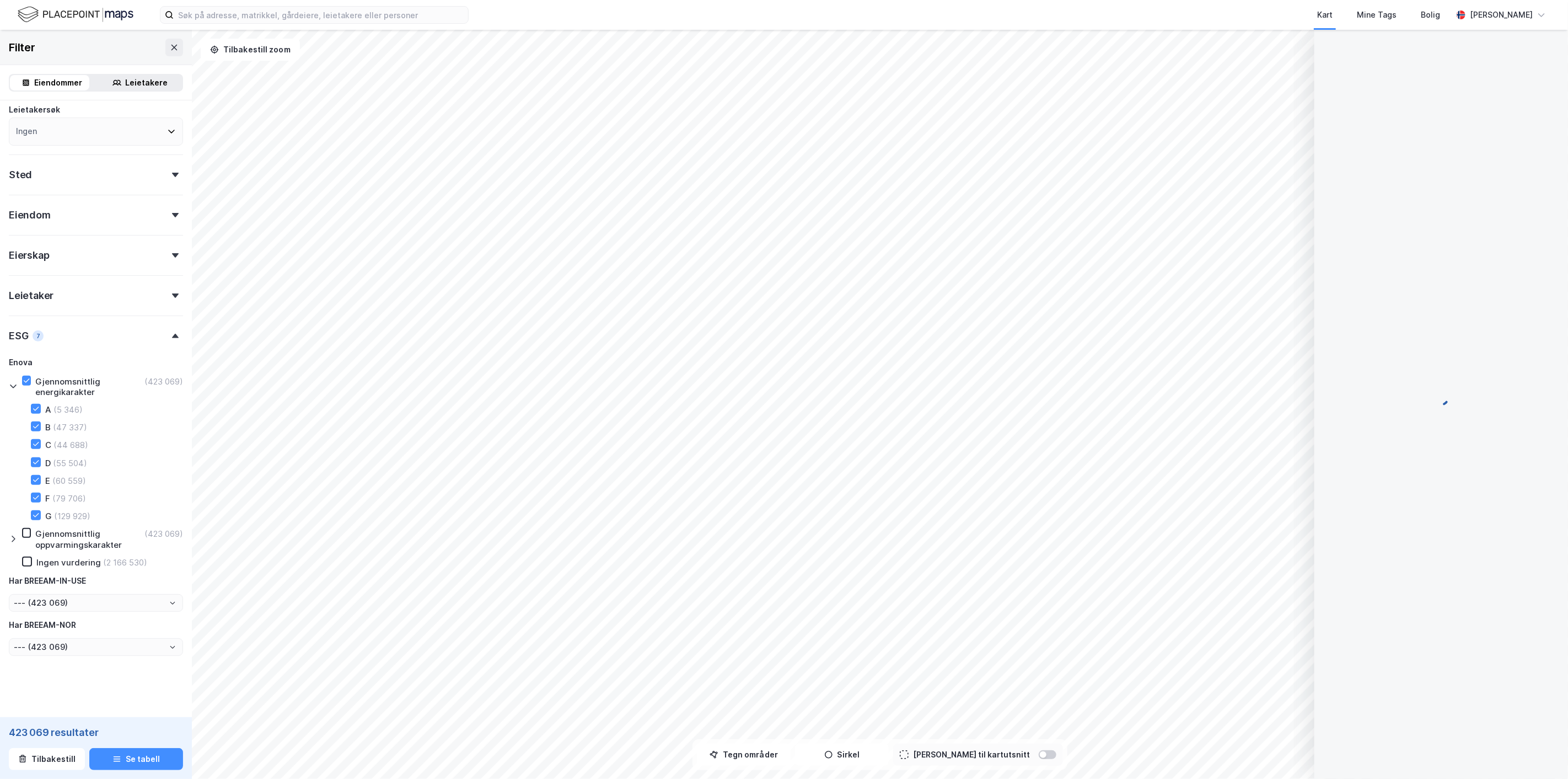
scroll to position [51, 0]
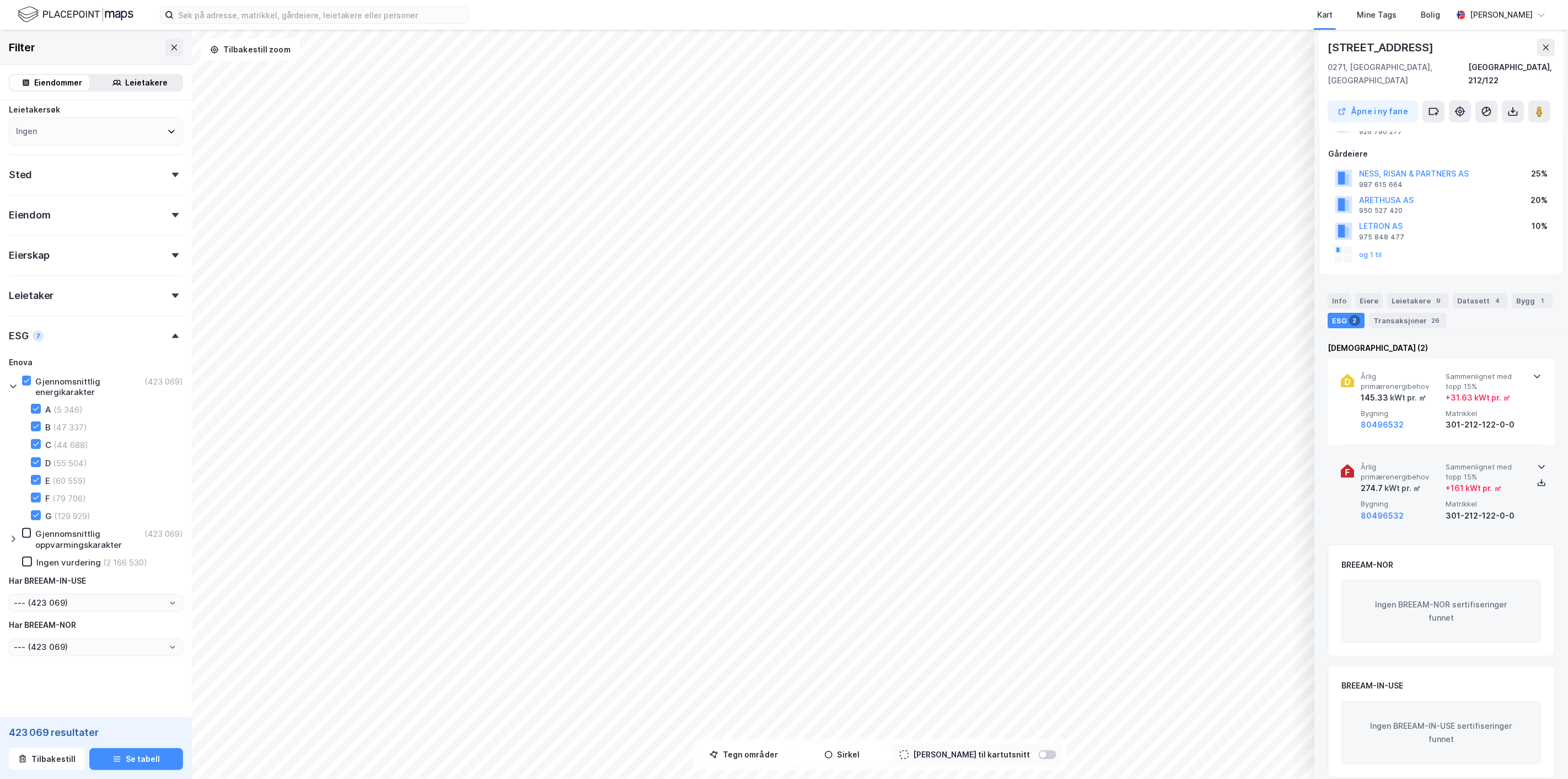
click at [1538, 462] on icon at bounding box center [1542, 467] width 9 height 9
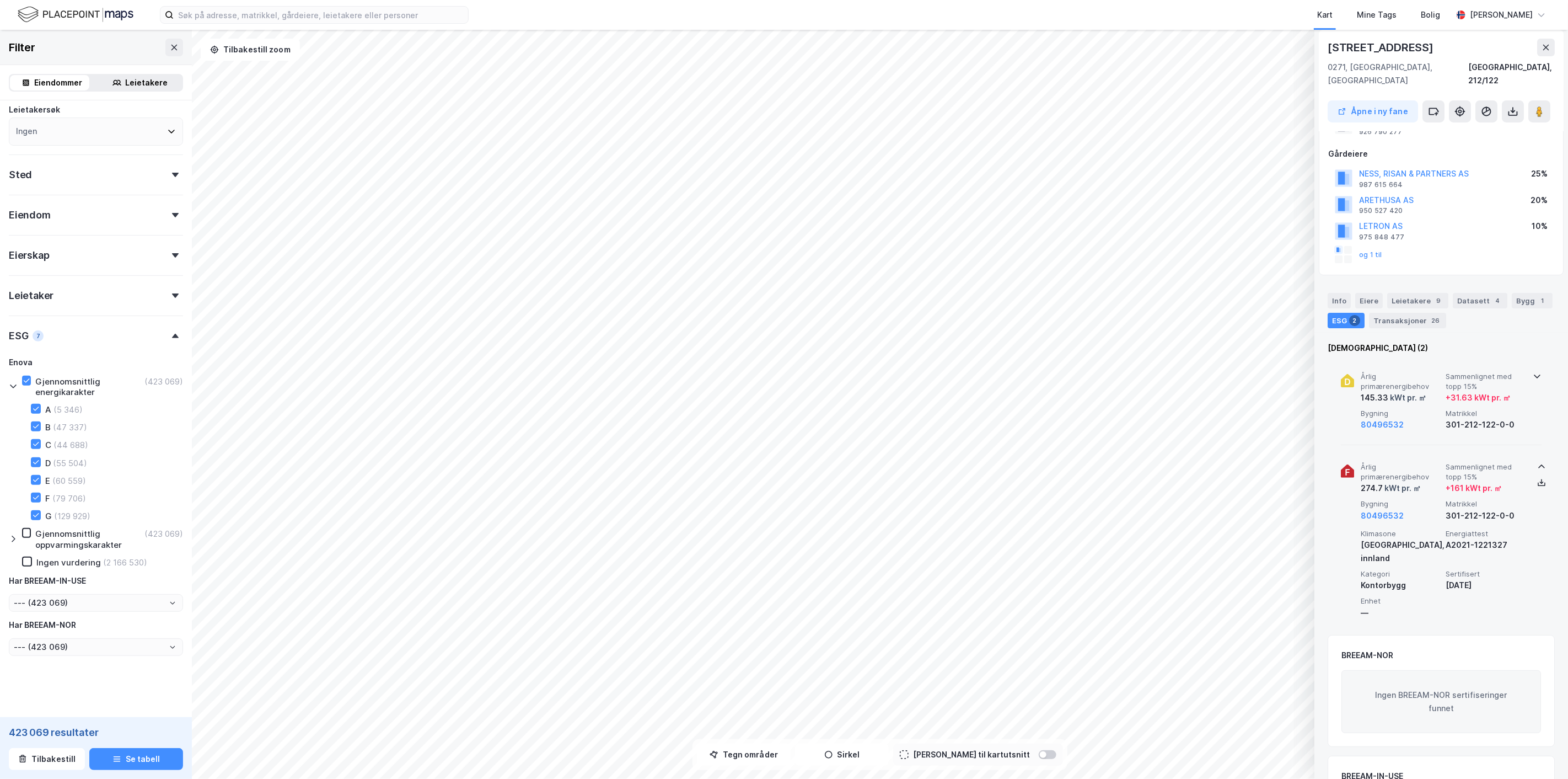
click at [1538, 371] on icon at bounding box center [1538, 376] width 9 height 9
